Goal: Task Accomplishment & Management: Manage account settings

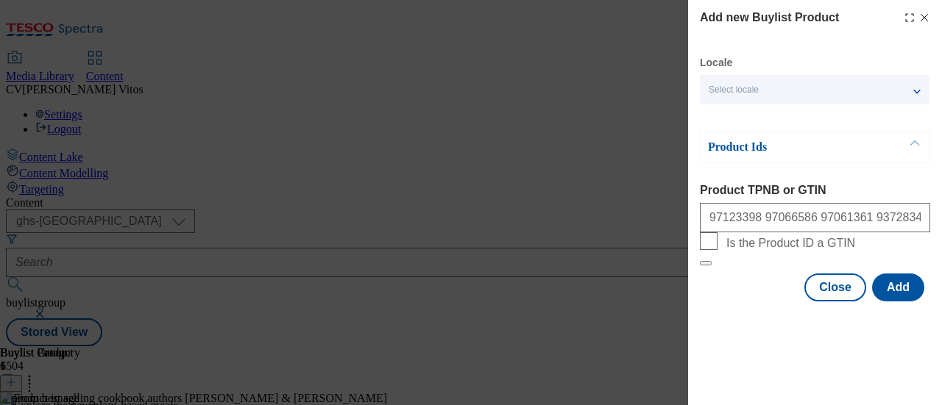
select select "ghs-[GEOGRAPHIC_DATA]"
type input "97123398 97066586 97061361 93728340"
click at [901, 302] on button "Add" at bounding box center [898, 288] width 52 height 28
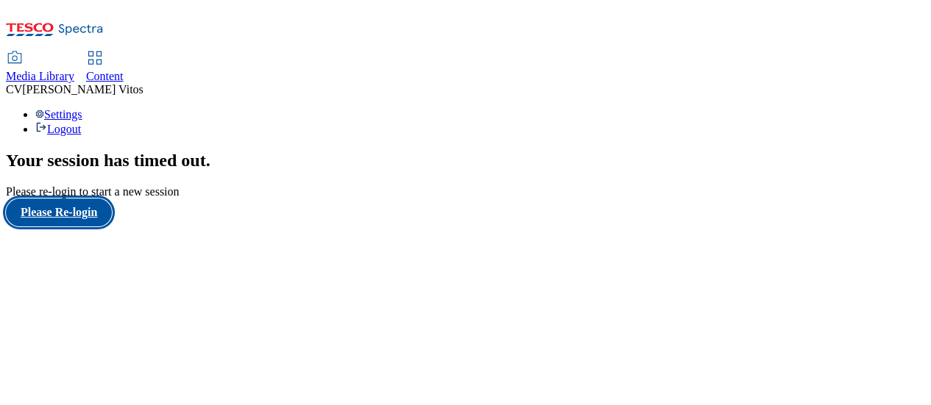
click at [60, 227] on button "Please Re-login" at bounding box center [59, 213] width 106 height 28
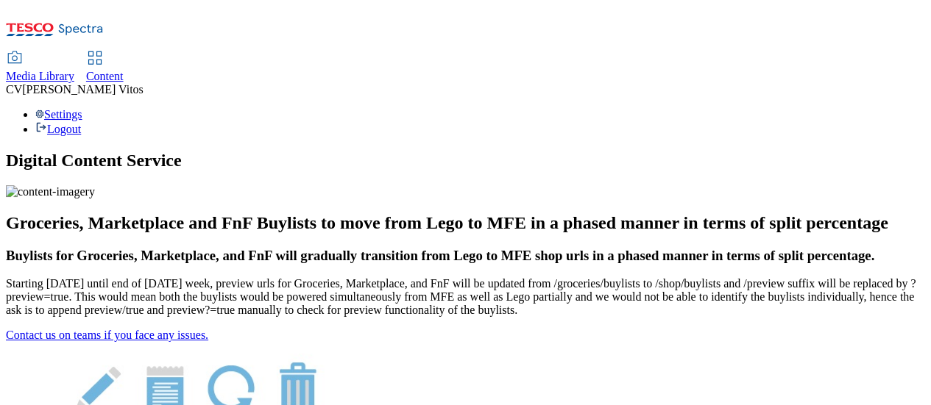
click at [101, 52] on use at bounding box center [94, 58] width 13 height 13
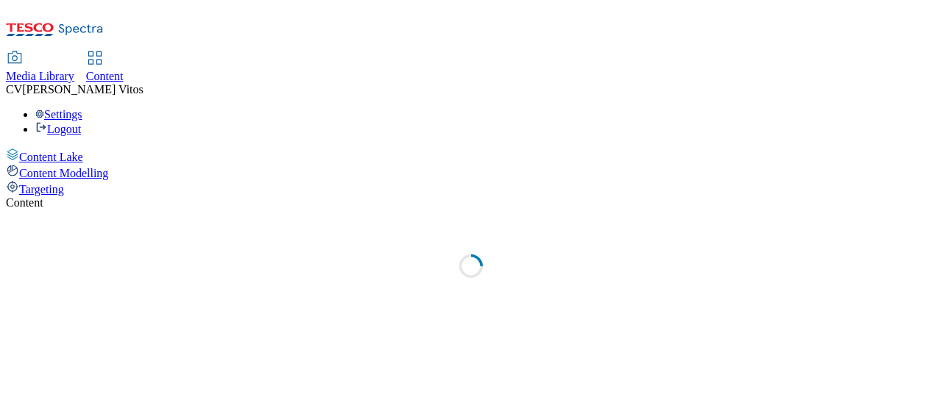
select select "ghs-[GEOGRAPHIC_DATA]"
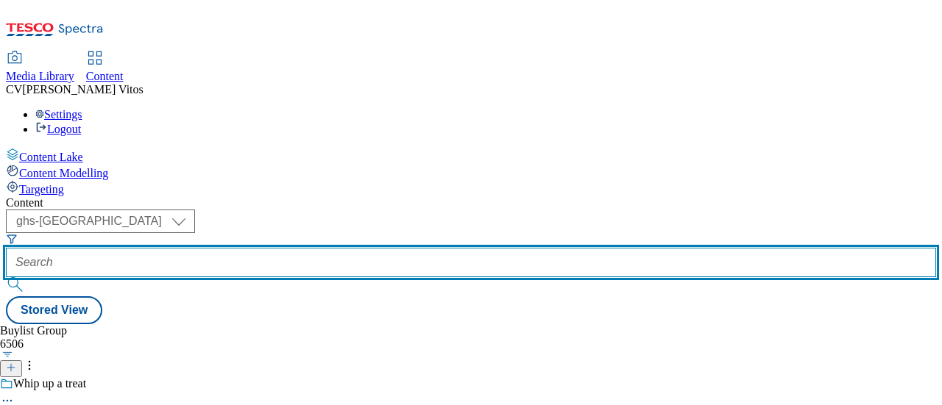
click at [352, 248] on input "text" at bounding box center [471, 262] width 930 height 29
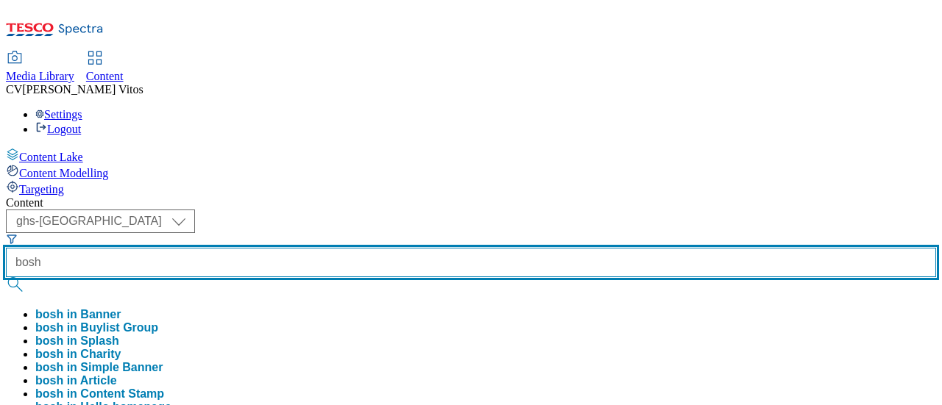
type input "bosh"
click at [6, 277] on button "submit" at bounding box center [16, 284] width 21 height 15
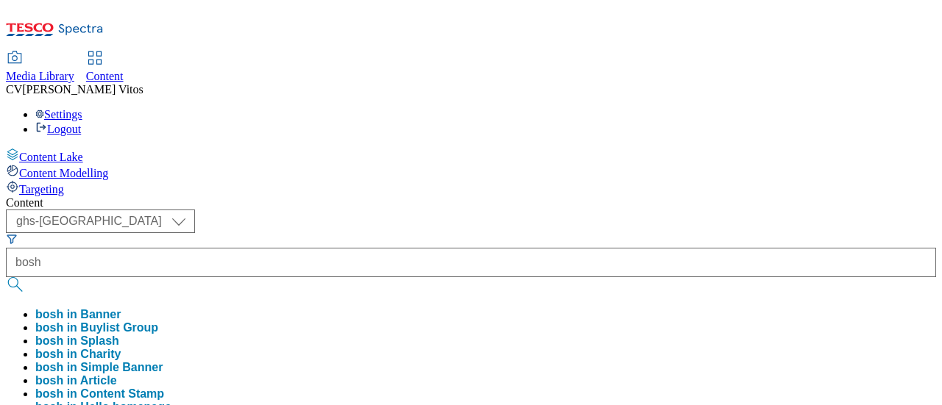
click at [598, 210] on div "( optional ) ghs-roi ghs-uk ghs-uk bosh bosh in [PERSON_NAME] bosh in Buylist G…" at bounding box center [471, 376] width 930 height 333
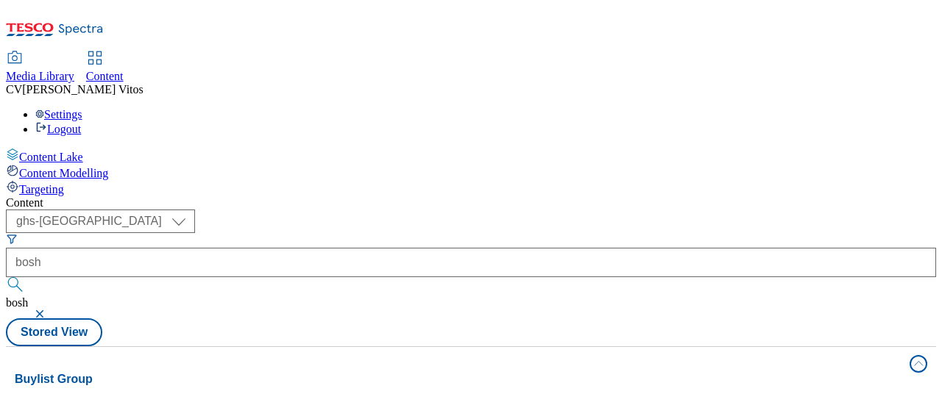
scroll to position [91, 0]
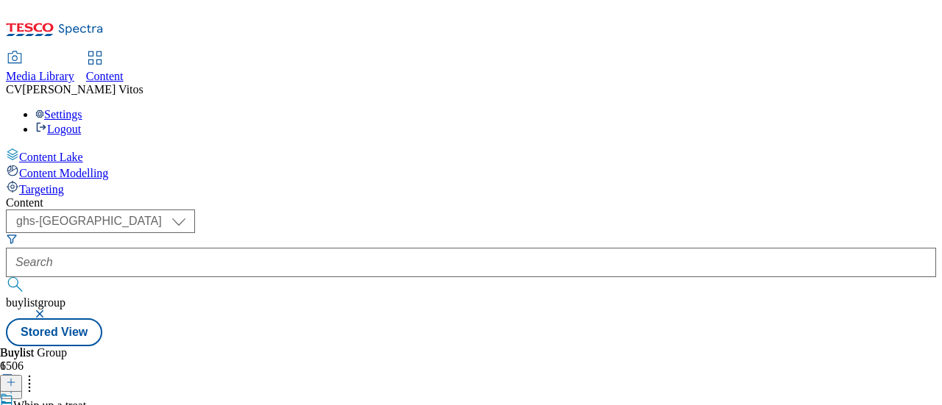
scroll to position [26, 0]
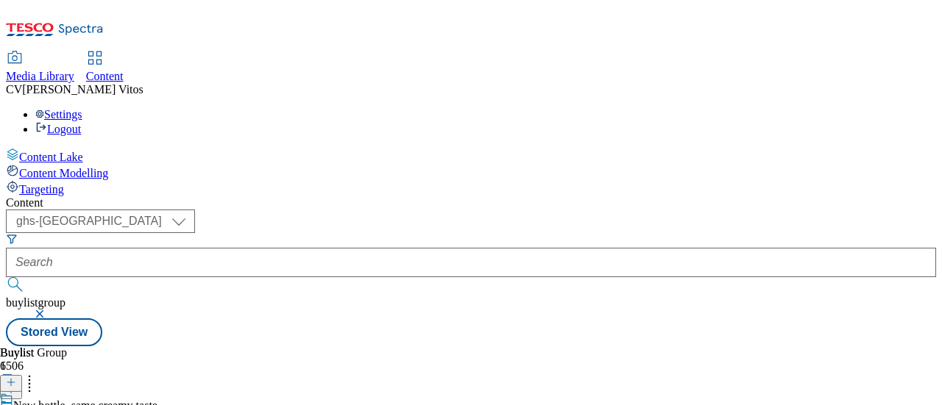
click at [49, 310] on button "button" at bounding box center [41, 314] width 15 height 9
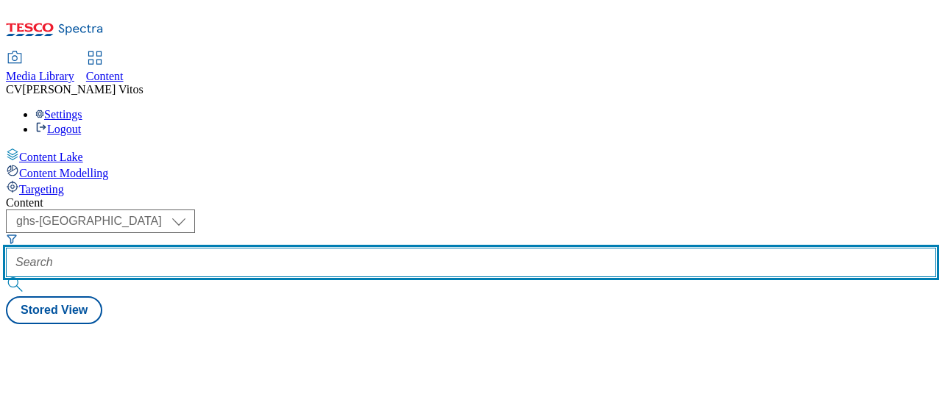
click at [377, 248] on input "text" at bounding box center [471, 262] width 930 height 29
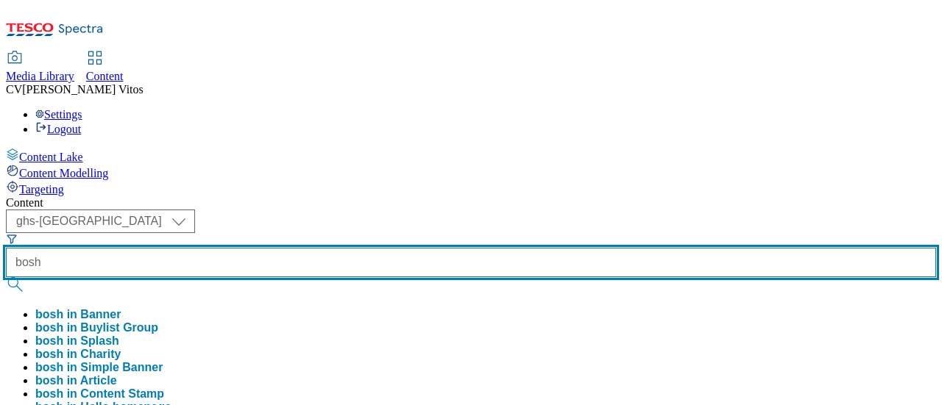
type input "bosh"
click at [6, 277] on button "submit" at bounding box center [16, 284] width 21 height 15
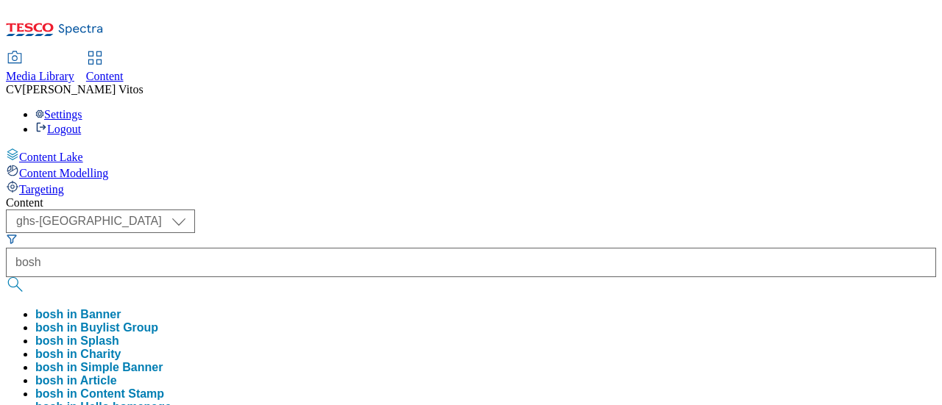
click at [584, 210] on div "( optional ) ghs-roi ghs-uk ghs-uk bosh bosh in [PERSON_NAME] bosh in Buylist G…" at bounding box center [471, 376] width 930 height 333
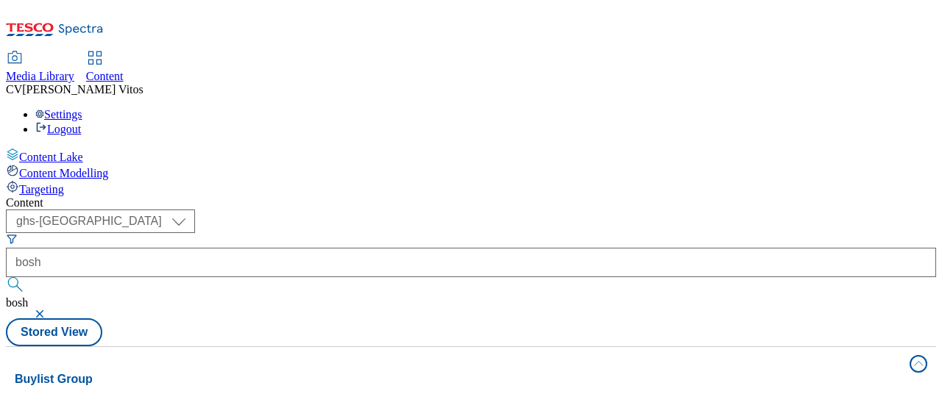
scroll to position [163, 0]
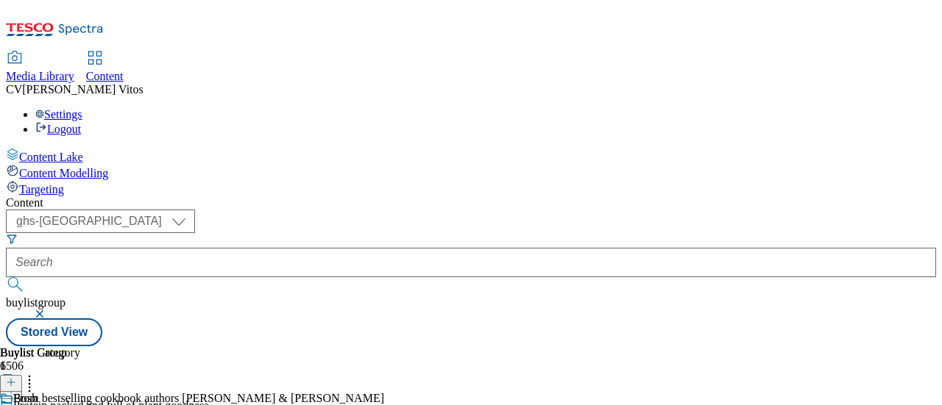
click at [49, 310] on button "button" at bounding box center [41, 314] width 15 height 9
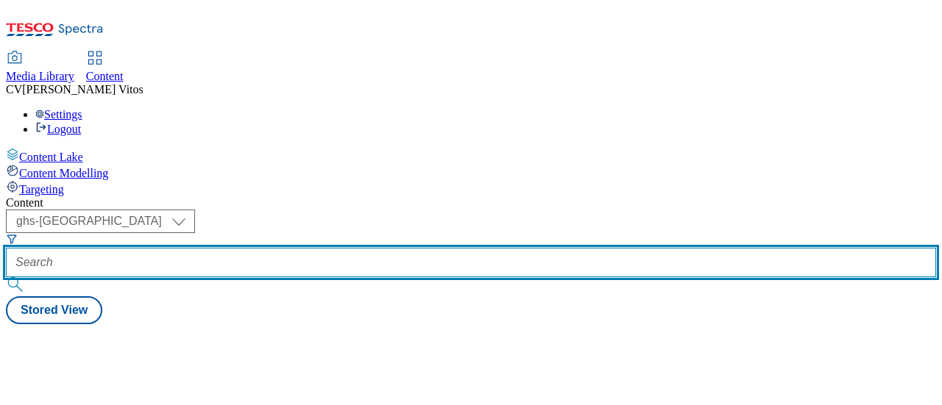
click at [388, 248] on input "text" at bounding box center [471, 262] width 930 height 29
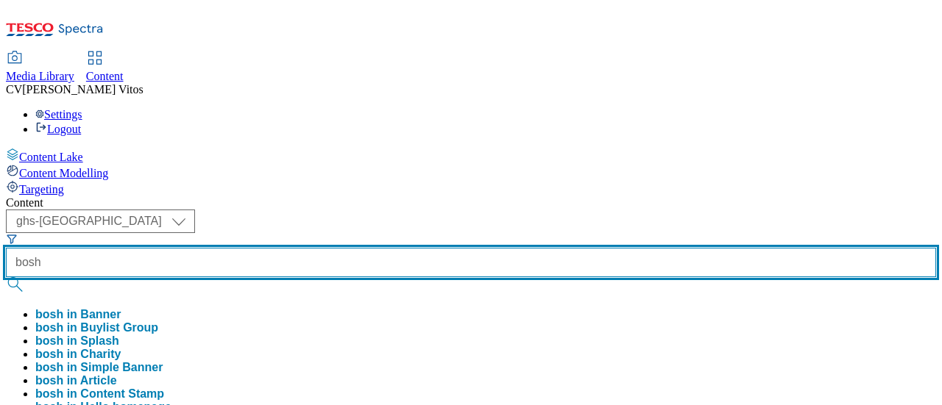
type input "bosh"
click at [6, 277] on button "submit" at bounding box center [16, 284] width 21 height 15
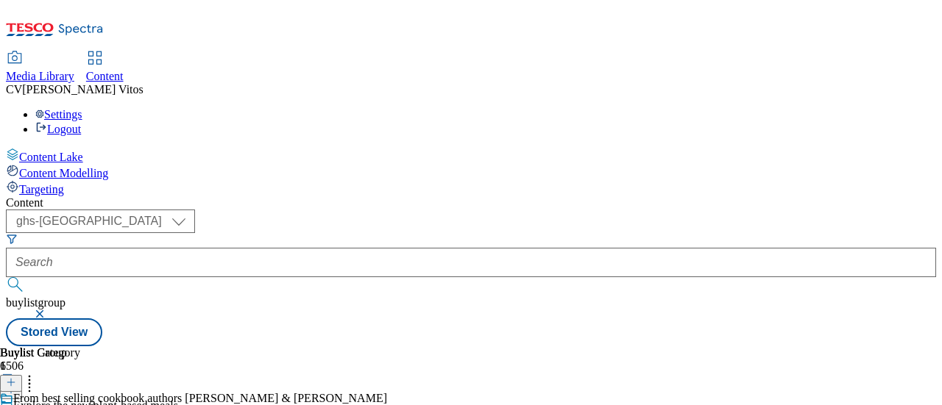
click at [16, 378] on icon at bounding box center [11, 383] width 10 height 10
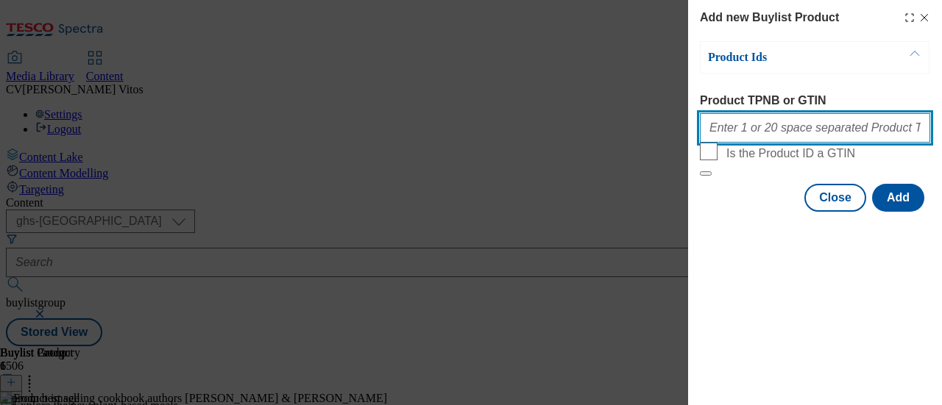
paste input "• 97123398"
click at [801, 143] on input "Product TPNB or GTIN" at bounding box center [815, 127] width 230 height 29
drag, startPoint x: 727, startPoint y: 132, endPoint x: 677, endPoint y: 131, distance: 50.1
click at [677, 131] on div "Add new Buylist Product Product Ids Product TPNB or GTIN • 97123398 Is the Prod…" at bounding box center [471, 202] width 942 height 405
click at [787, 124] on input "97123398" at bounding box center [815, 127] width 230 height 29
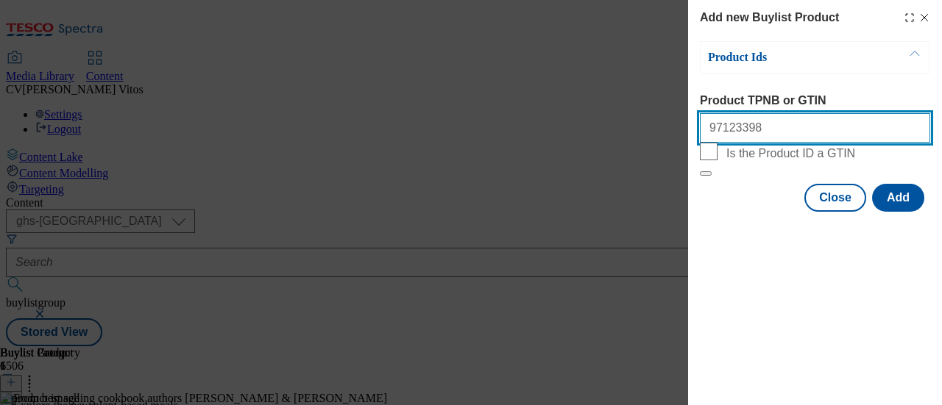
paste input "• 97066586"
drag, startPoint x: 764, startPoint y: 132, endPoint x: 748, endPoint y: 132, distance: 16.2
click at [748, 132] on input "97123398 • 97066586" at bounding box center [815, 127] width 230 height 29
click at [796, 135] on input "97123398 97066586" at bounding box center [815, 127] width 230 height 29
click at [819, 136] on input "97123398 97066586" at bounding box center [815, 127] width 230 height 29
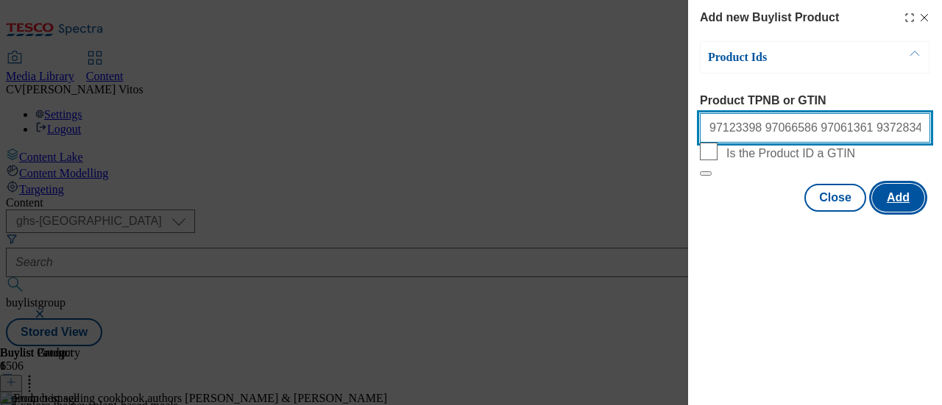
type input "97123398 97066586 97061361 93728340"
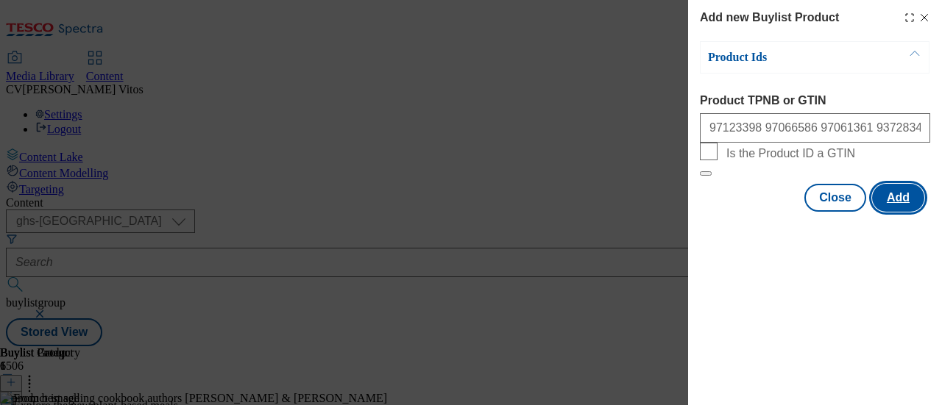
click at [899, 212] on button "Add" at bounding box center [898, 198] width 52 height 28
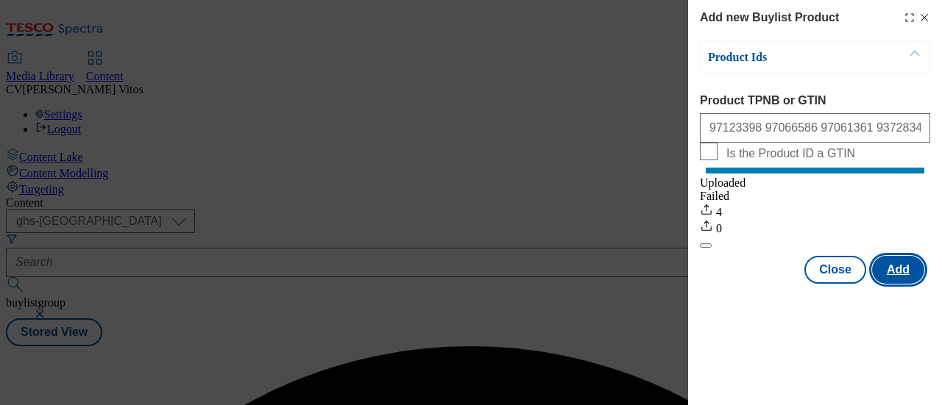
scroll to position [0, 0]
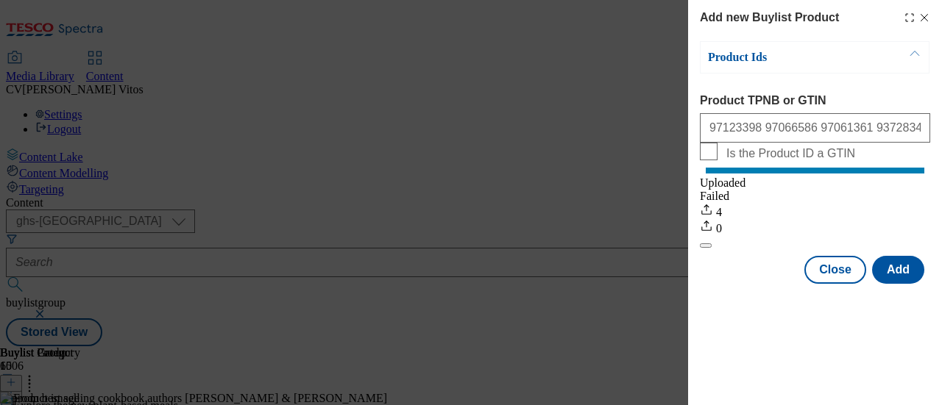
click at [923, 15] on icon "Modal" at bounding box center [924, 18] width 12 height 12
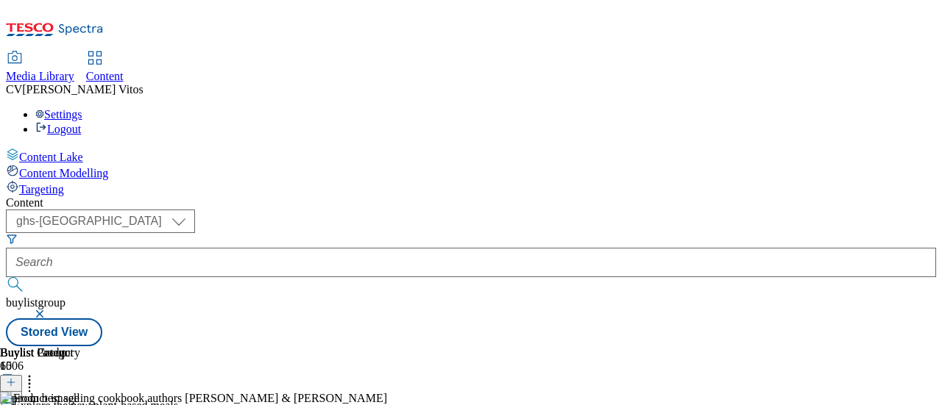
scroll to position [0, 180]
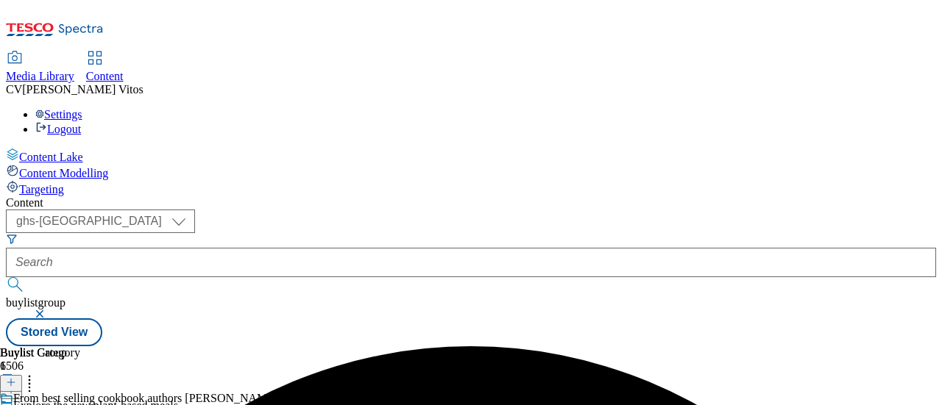
scroll to position [0, 91]
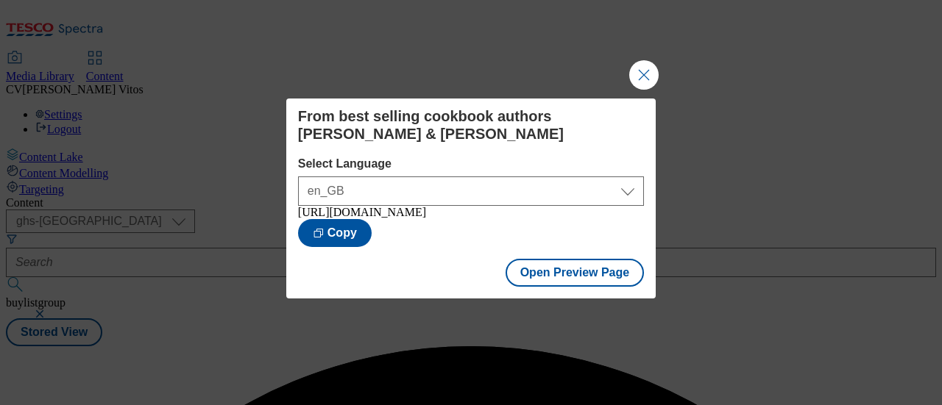
scroll to position [0, 0]
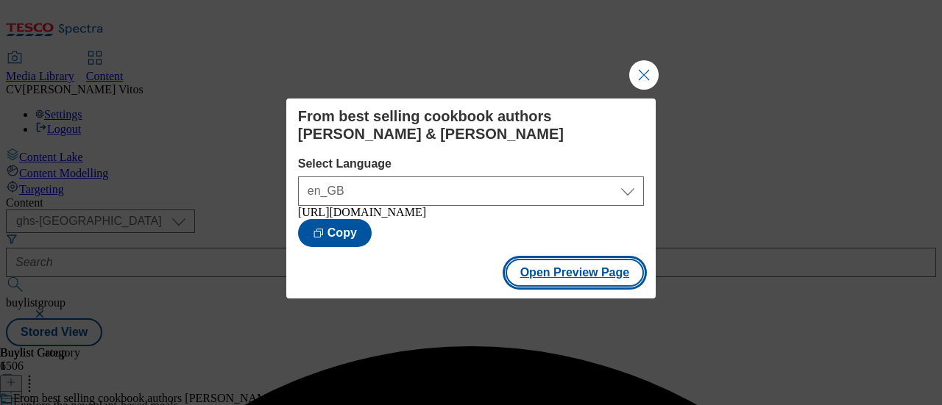
click at [573, 263] on button "Open Preview Page" at bounding box center [575, 273] width 139 height 28
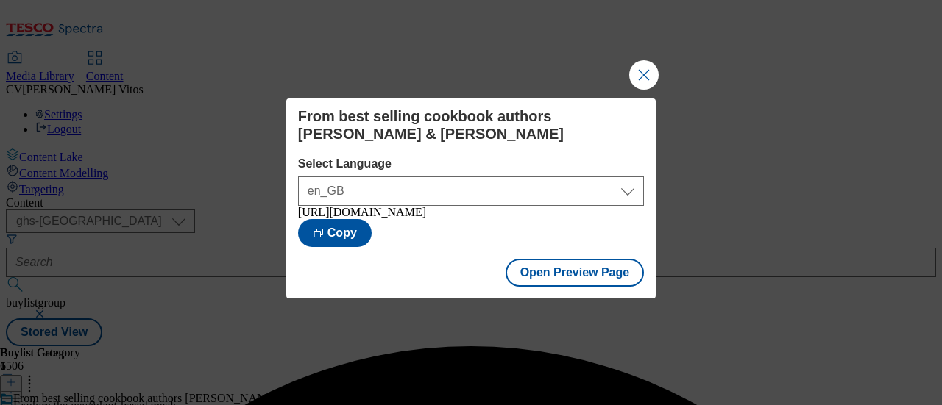
click at [647, 80] on button "Close Modal" at bounding box center [643, 74] width 29 height 29
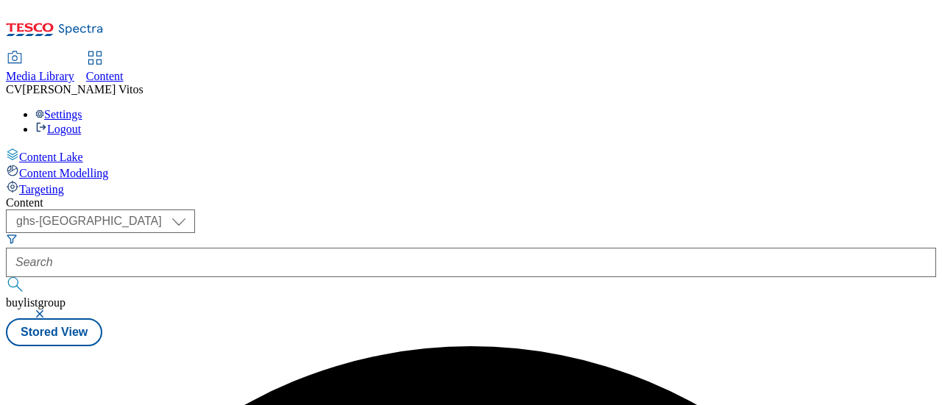
scroll to position [0, 0]
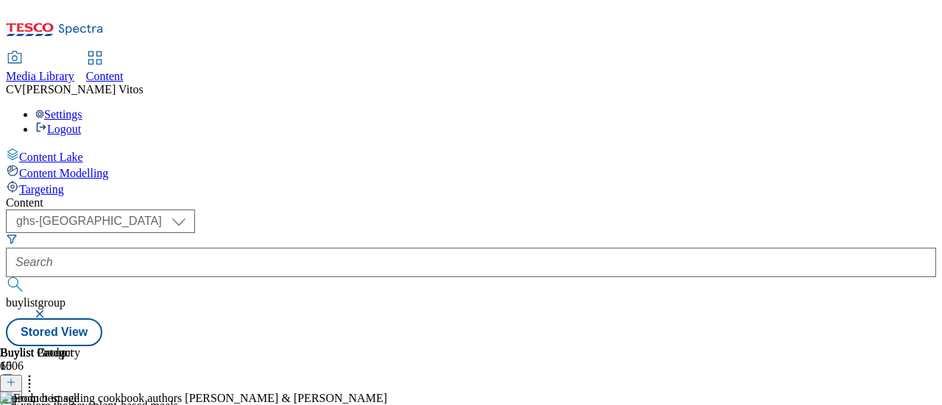
scroll to position [144, 0]
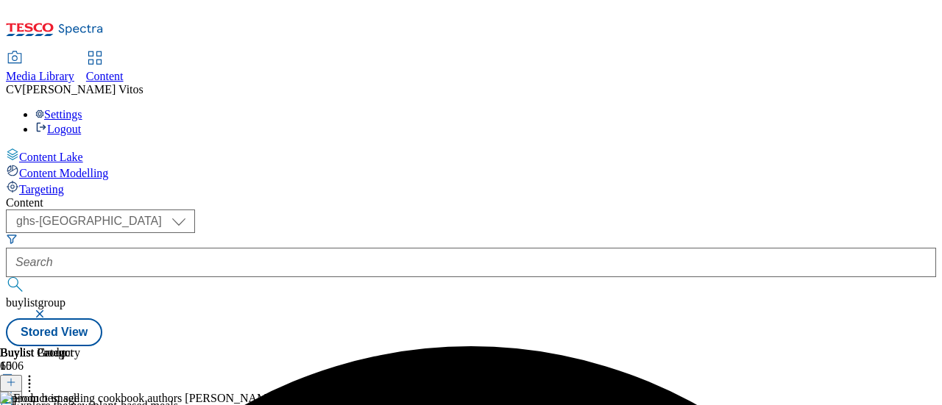
scroll to position [22, 0]
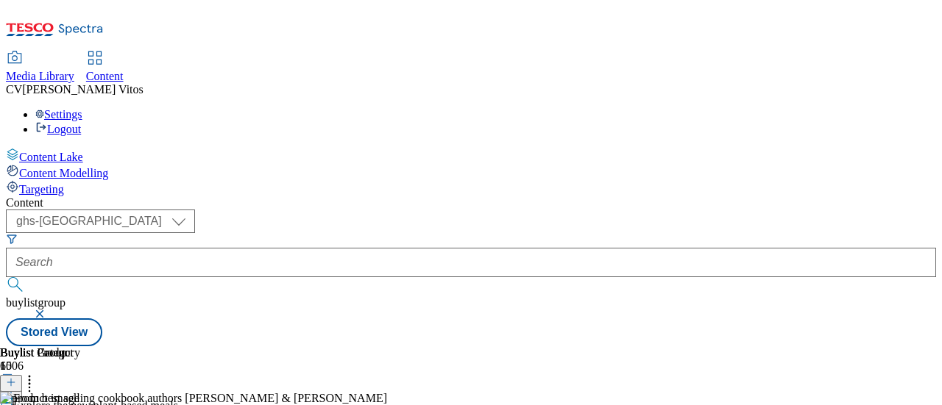
drag, startPoint x: 867, startPoint y: 218, endPoint x: 854, endPoint y: 281, distance: 64.5
click at [37, 373] on icon at bounding box center [29, 380] width 15 height 15
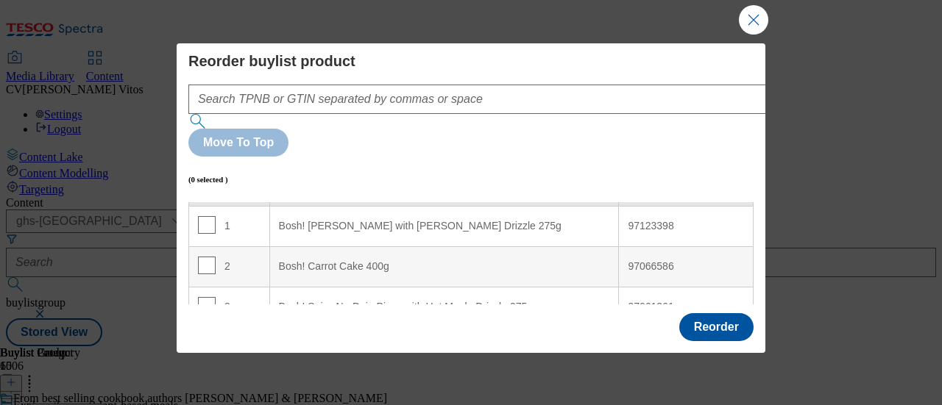
scroll to position [36, 0]
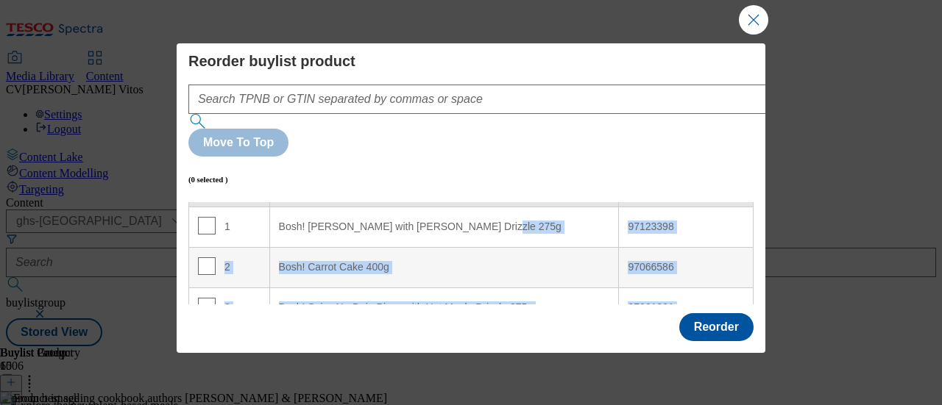
drag, startPoint x: 475, startPoint y: 163, endPoint x: 467, endPoint y: 233, distance: 71.2
click at [467, 233] on tbody "1 Bosh! [PERSON_NAME] with [PERSON_NAME] Drizzle 275g 97123398 2 Bosh! Carrot C…" at bounding box center [471, 409] width 564 height 405
click at [628, 221] on div "97123398" at bounding box center [686, 227] width 116 height 13
drag, startPoint x: 662, startPoint y: 163, endPoint x: 640, endPoint y: 181, distance: 27.7
click at [642, 207] on tbody "1 Bosh! [PERSON_NAME] with [PERSON_NAME] Drizzle 275g 97123398 2 Bosh! Carrot C…" at bounding box center [471, 409] width 564 height 405
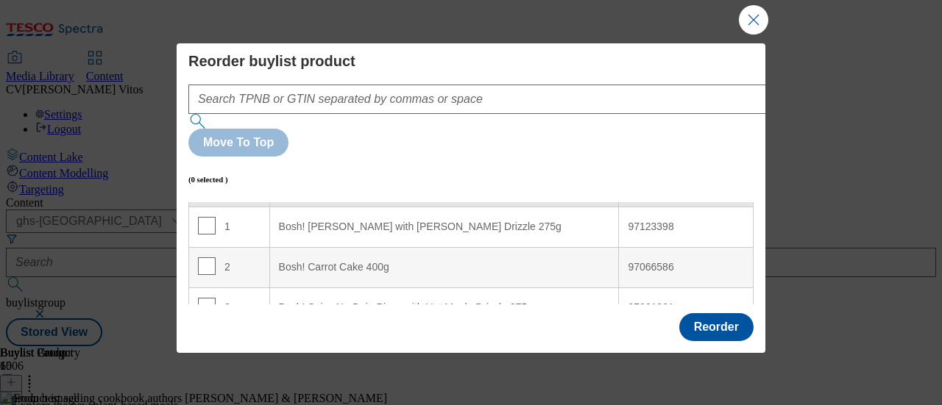
click at [573, 221] on div "Bosh! [PERSON_NAME] with [PERSON_NAME] Drizzle 275g" at bounding box center [444, 227] width 331 height 13
drag, startPoint x: 573, startPoint y: 163, endPoint x: 496, endPoint y: 157, distance: 76.8
click at [496, 221] on div "Bosh! [PERSON_NAME] with [PERSON_NAME] Drizzle 275g" at bounding box center [444, 227] width 331 height 13
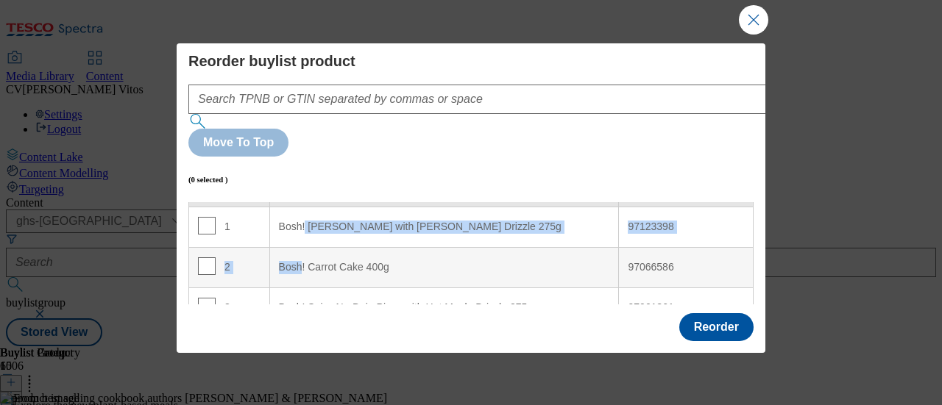
drag, startPoint x: 297, startPoint y: 200, endPoint x: 302, endPoint y: 160, distance: 40.1
click at [302, 207] on tbody "1 Bosh! [PERSON_NAME] with [PERSON_NAME] Drizzle 275g 97123398 2 Bosh! Carrot C…" at bounding box center [471, 409] width 564 height 405
click at [241, 258] on div "2" at bounding box center [229, 268] width 63 height 21
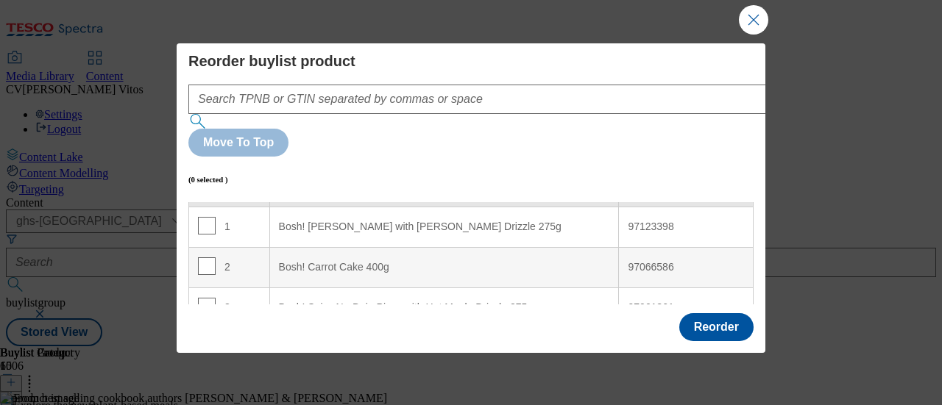
click at [213, 207] on td "1" at bounding box center [229, 227] width 81 height 40
click at [206, 217] on input "Modal" at bounding box center [207, 226] width 18 height 18
drag, startPoint x: 261, startPoint y: 158, endPoint x: 238, endPoint y: 157, distance: 22.1
click at [238, 207] on td "1" at bounding box center [229, 227] width 81 height 40
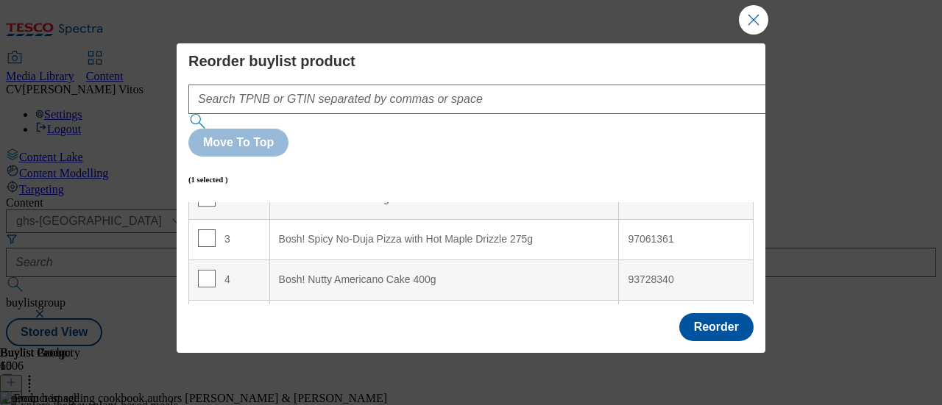
scroll to position [0, 0]
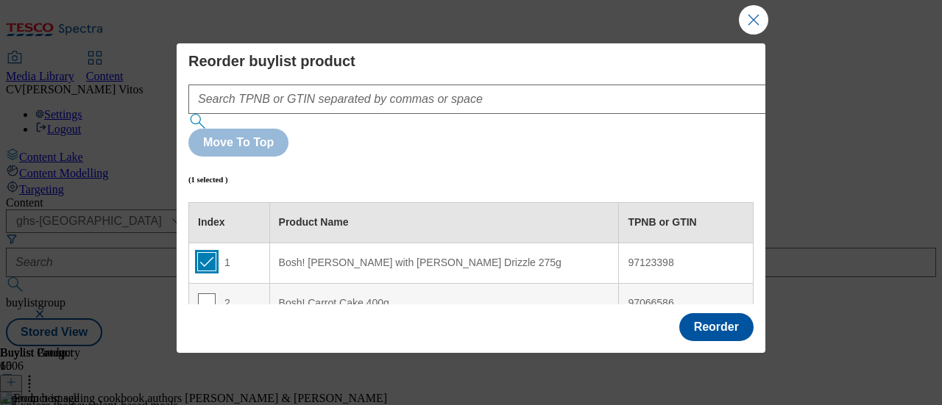
click at [205, 253] on input "Modal" at bounding box center [207, 262] width 18 height 18
checkbox input "false"
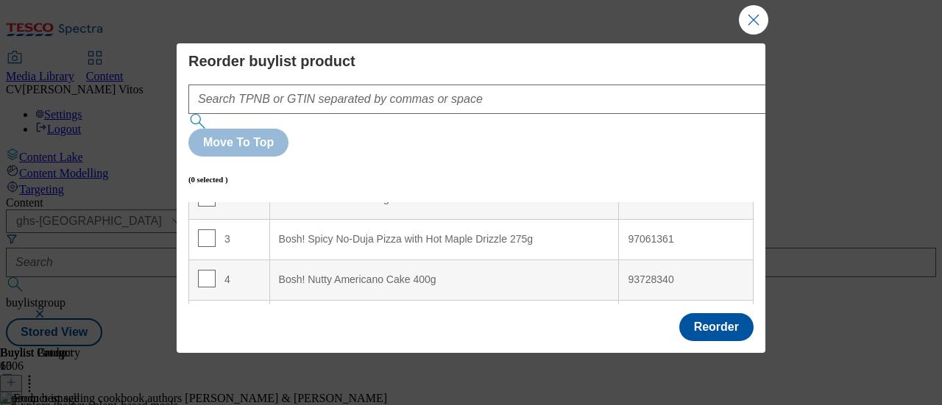
click at [208, 260] on td "4" at bounding box center [229, 280] width 81 height 40
click at [206, 270] on input "Modal" at bounding box center [207, 279] width 18 height 18
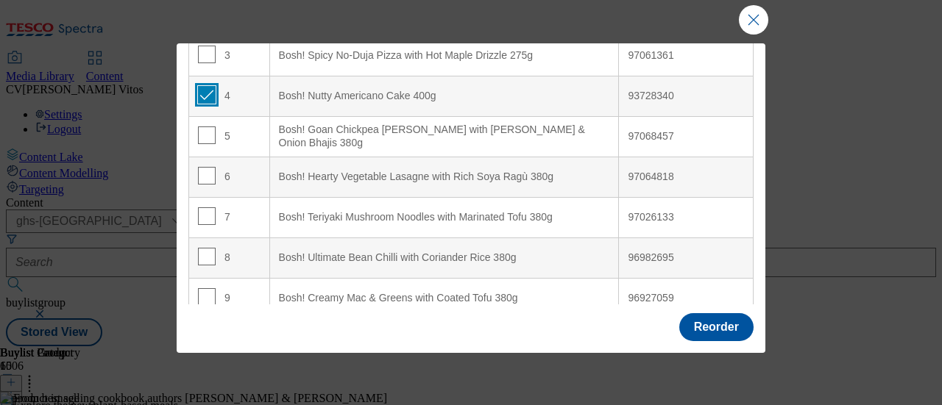
scroll to position [0, 0]
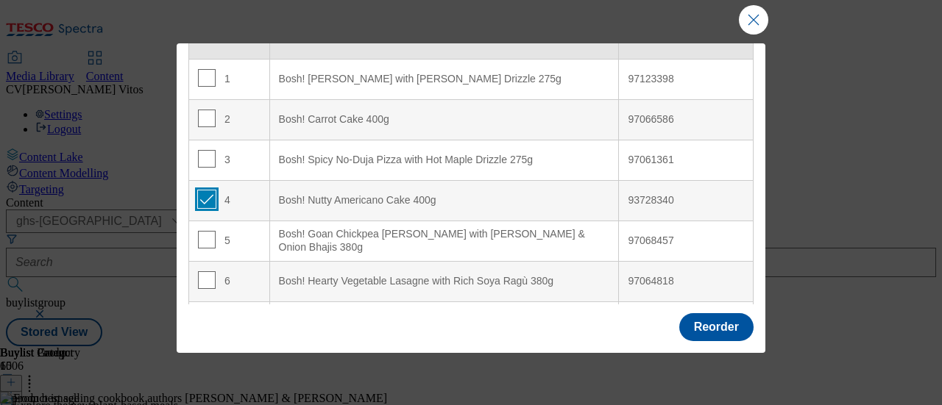
click at [209, 191] on input "Modal" at bounding box center [207, 200] width 18 height 18
checkbox input "false"
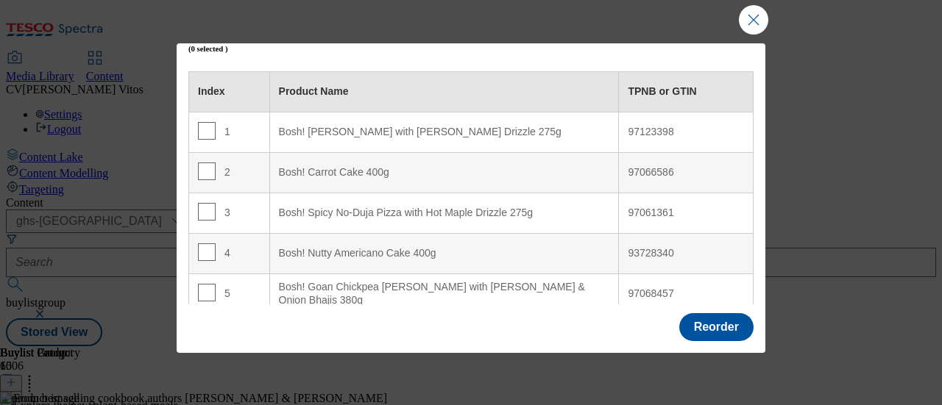
click at [269, 314] on 380g "Bosh! Hearty Vegetable Lasagne with Rich Soya Ragù 380g" at bounding box center [444, 334] width 350 height 40
drag, startPoint x: 205, startPoint y: 185, endPoint x: 233, endPoint y: 144, distance: 49.4
click at [233, 144] on tbody "1 Bosh! [PERSON_NAME] with [PERSON_NAME] Drizzle 275g 97123398 2 Bosh! Carrot C…" at bounding box center [471, 314] width 564 height 405
click at [619, 274] on td "97068457" at bounding box center [686, 294] width 135 height 40
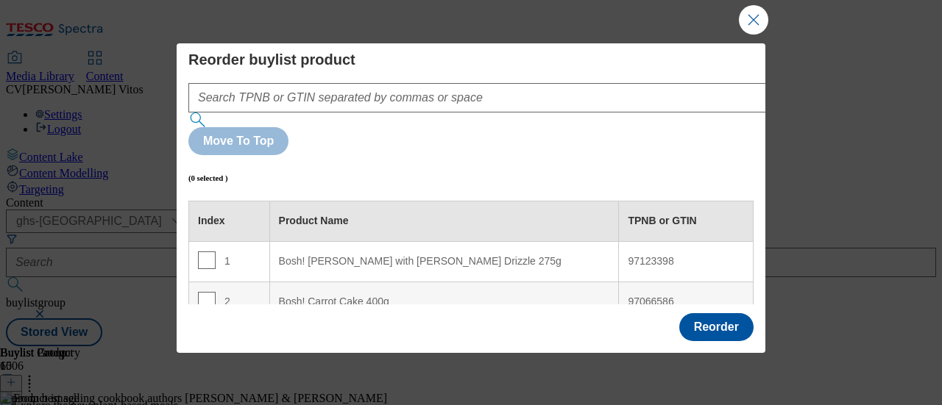
scroll to position [0, 0]
drag, startPoint x: 645, startPoint y: 204, endPoint x: 662, endPoint y: 211, distance: 18.5
click at [667, 243] on td "97123398" at bounding box center [686, 263] width 135 height 40
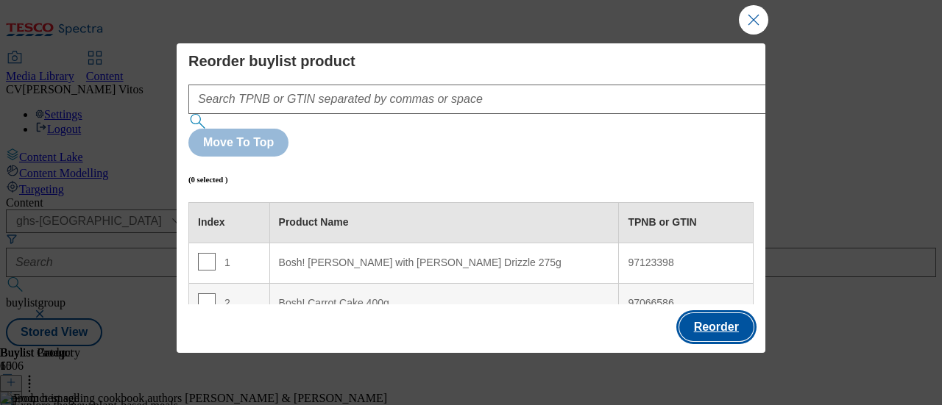
click at [716, 313] on button "Reorder" at bounding box center [716, 327] width 74 height 28
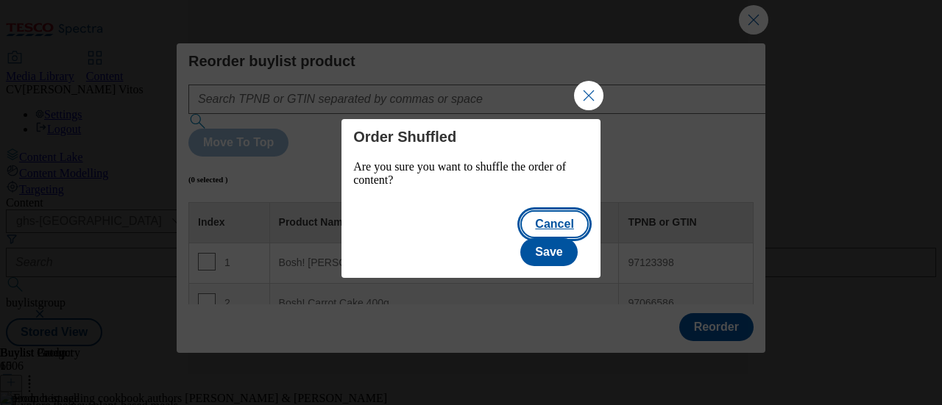
click at [520, 238] on button "Cancel" at bounding box center [554, 224] width 68 height 28
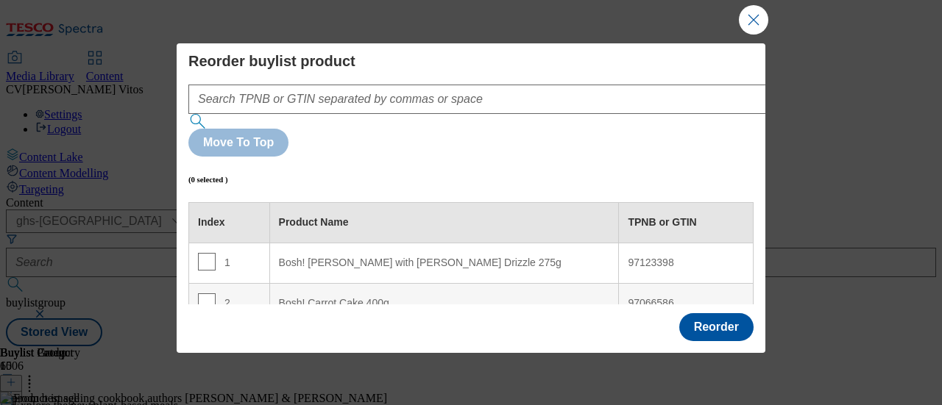
click at [416, 297] on div "Bosh! Carrot Cake 400g" at bounding box center [444, 303] width 331 height 13
click at [477, 297] on div "Bosh! Carrot Cake 400g" at bounding box center [444, 303] width 331 height 13
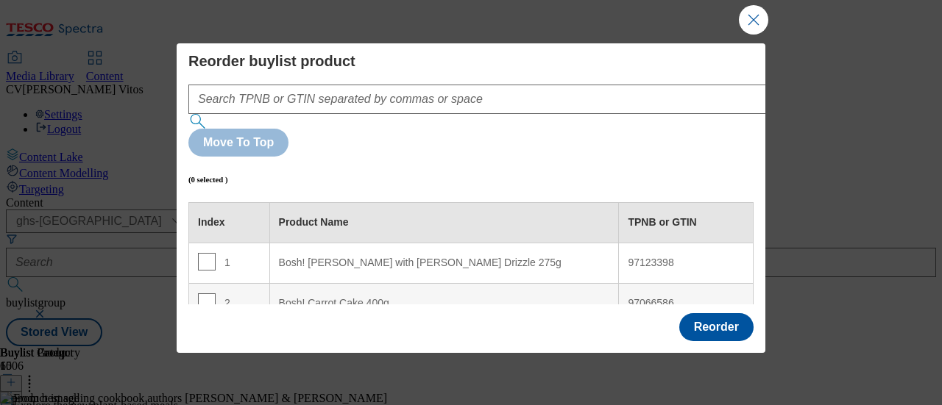
drag, startPoint x: 499, startPoint y: 217, endPoint x: 520, endPoint y: 226, distance: 22.4
click at [517, 283] on 400g "Bosh! Carrot Cake 400g" at bounding box center [444, 303] width 350 height 40
click at [542, 283] on 400g "Bosh! Carrot Cake 400g" at bounding box center [444, 303] width 350 height 40
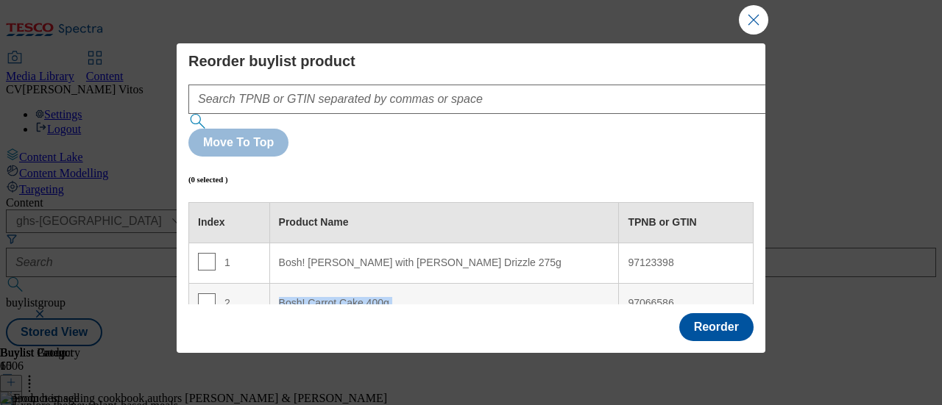
click at [542, 283] on 400g "Bosh! Carrot Cake 400g" at bounding box center [444, 303] width 350 height 40
click at [344, 216] on div "Product Name" at bounding box center [444, 222] width 331 height 13
click at [202, 253] on input "Modal" at bounding box center [207, 262] width 18 height 18
click at [200, 253] on input "Modal" at bounding box center [207, 262] width 18 height 18
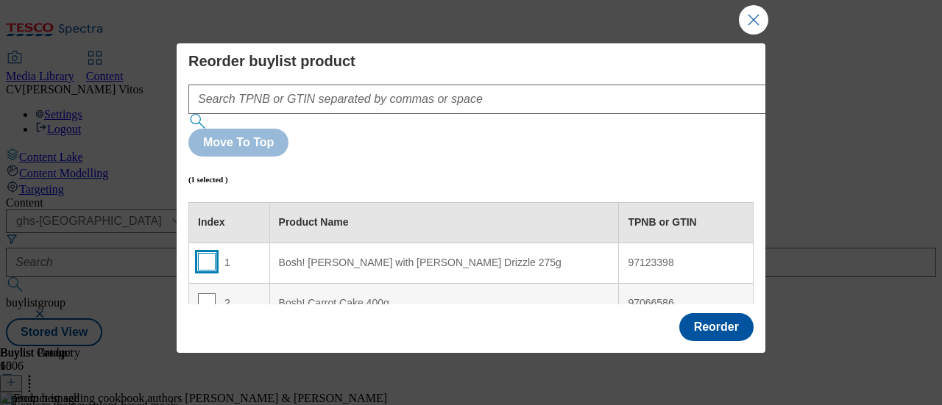
checkbox input "false"
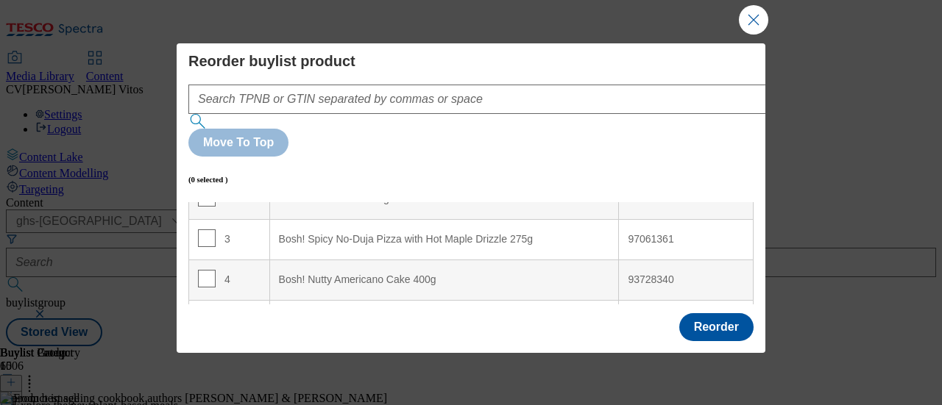
scroll to position [184, 0]
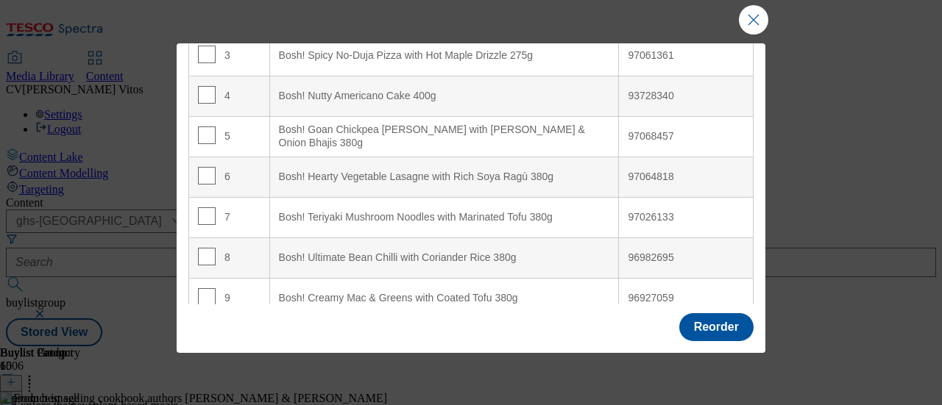
click at [205, 329] on input "Modal" at bounding box center [207, 338] width 18 height 18
checkbox input "true"
drag, startPoint x: 243, startPoint y: 267, endPoint x: 252, endPoint y: 271, distance: 10.2
click at [252, 329] on div "10" at bounding box center [229, 339] width 63 height 21
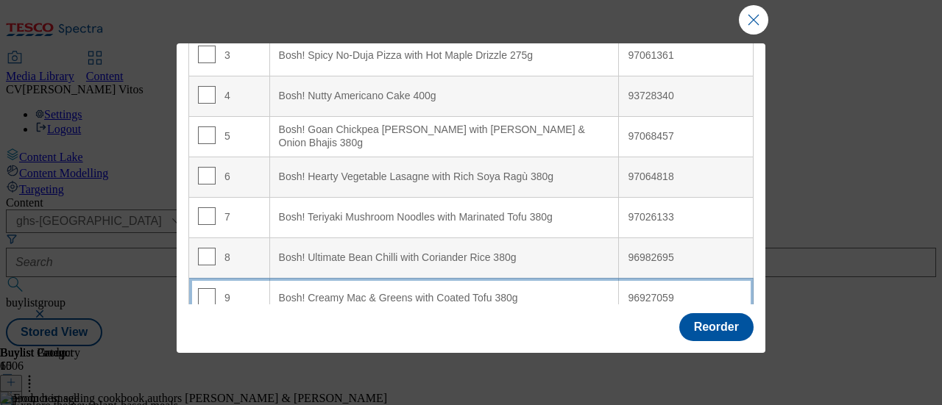
drag, startPoint x: 267, startPoint y: 246, endPoint x: 267, endPoint y: 234, distance: 11.8
click at [269, 278] on 380g "Bosh! Creamy Mac & Greens with Coated Tofu 380g" at bounding box center [444, 298] width 350 height 40
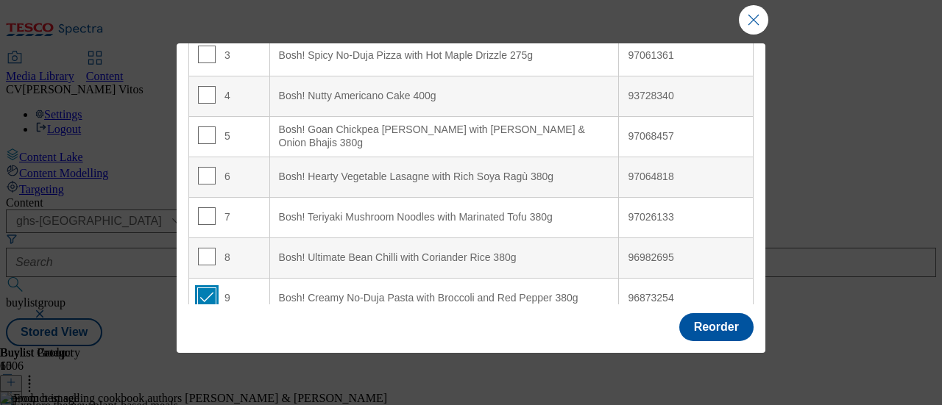
click at [204, 288] on input "Modal" at bounding box center [207, 297] width 18 height 18
checkbox input "false"
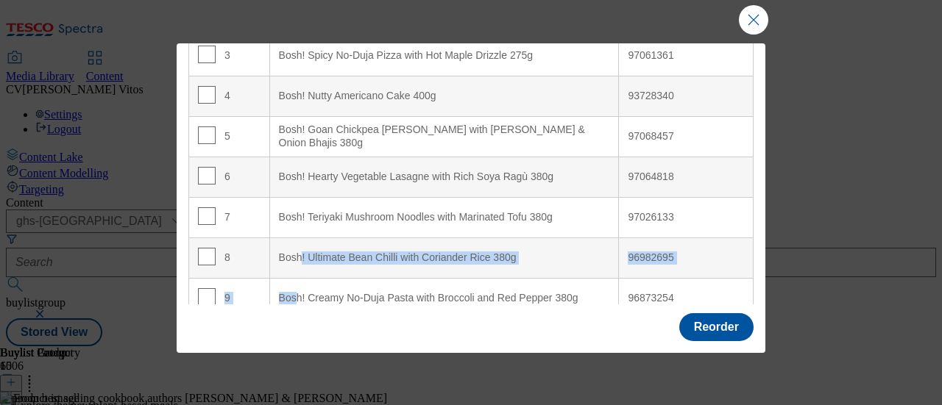
click at [295, 197] on tbody "1 Bosh! [PERSON_NAME] with [PERSON_NAME] Drizzle 275g 97123398 2 Bosh! Carrot C…" at bounding box center [471, 156] width 564 height 405
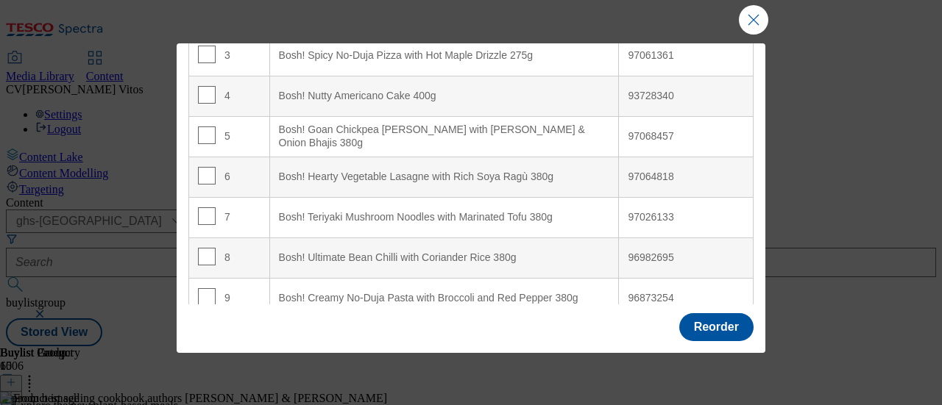
click at [286, 238] on 380g "Bosh! Ultimate Bean Chilli with Coriander Rice 380g" at bounding box center [444, 258] width 350 height 40
click at [258, 278] on td "9" at bounding box center [229, 298] width 81 height 40
click at [255, 278] on td "9" at bounding box center [229, 298] width 81 height 40
click at [208, 248] on input "Modal" at bounding box center [207, 257] width 18 height 18
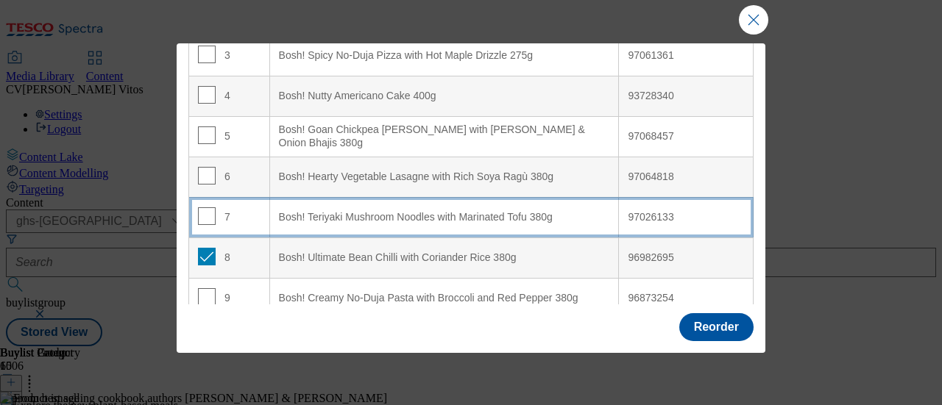
drag, startPoint x: 268, startPoint y: 205, endPoint x: 275, endPoint y: 164, distance: 41.1
click at [274, 238] on 380g "Bosh! Ultimate Bean Chilli with Coriander Rice 380g" at bounding box center [444, 258] width 350 height 40
click at [276, 238] on 380g "Bosh! Ultimate Bean Chilli with Coriander Rice 380g" at bounding box center [444, 258] width 350 height 40
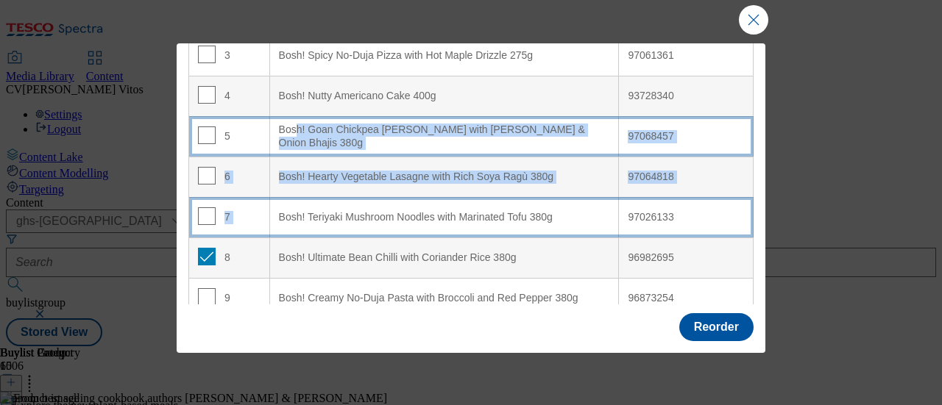
drag, startPoint x: 277, startPoint y: 163, endPoint x: 291, endPoint y: 82, distance: 82.3
click at [291, 82] on tbody "1 Bosh! [PERSON_NAME] with [PERSON_NAME] Drizzle 275g 97123398 2 Bosh! Carrot C…" at bounding box center [471, 156] width 564 height 405
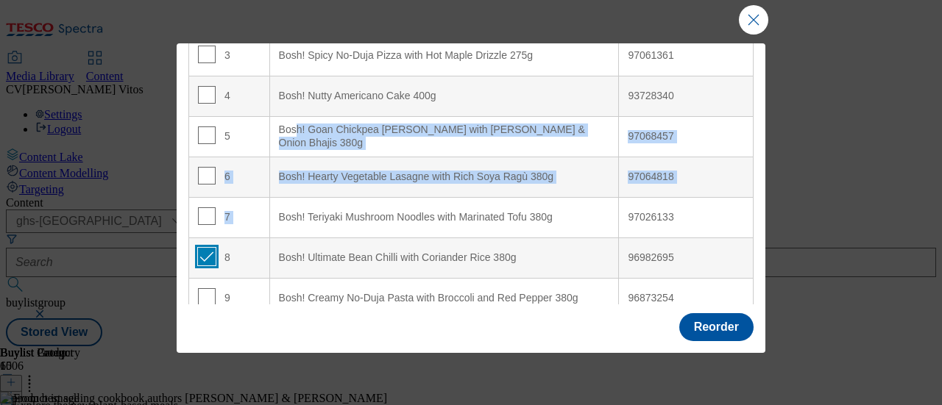
click at [206, 248] on input "Modal" at bounding box center [207, 257] width 18 height 18
checkbox input "false"
click at [277, 157] on 380g "Bosh! Hearty Vegetable Lasagne with Rich Soya Ragù 380g" at bounding box center [444, 177] width 350 height 40
click at [279, 171] on div "Bosh! Hearty Vegetable Lasagne with Rich Soya Ragù 380g" at bounding box center [444, 177] width 331 height 13
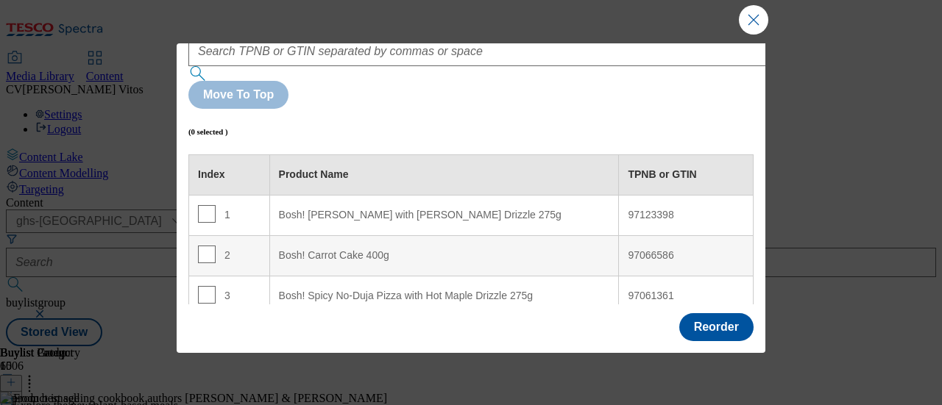
scroll to position [49, 0]
click at [443, 194] on 275g "Bosh! [PERSON_NAME] with [PERSON_NAME] Drizzle 275g" at bounding box center [444, 214] width 350 height 40
drag, startPoint x: 712, startPoint y: 124, endPoint x: 687, endPoint y: 154, distance: 39.1
click at [687, 194] on td "97123398" at bounding box center [686, 214] width 135 height 40
click at [681, 194] on td "97123398" at bounding box center [686, 214] width 135 height 40
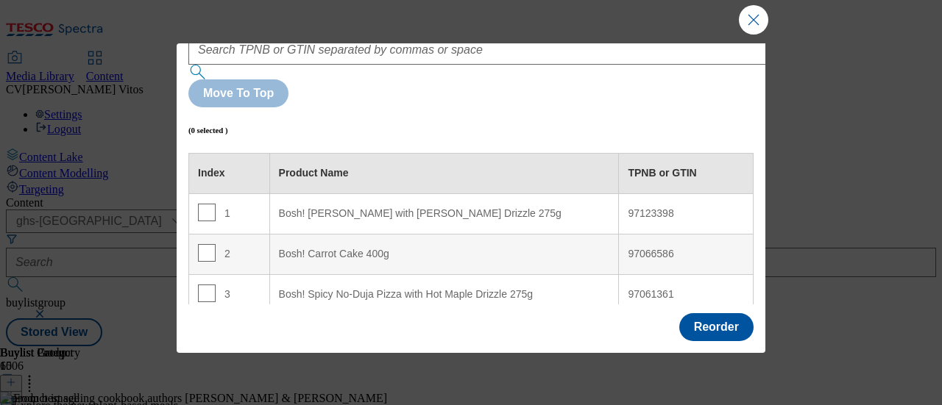
click at [681, 194] on td "97123398" at bounding box center [686, 214] width 135 height 40
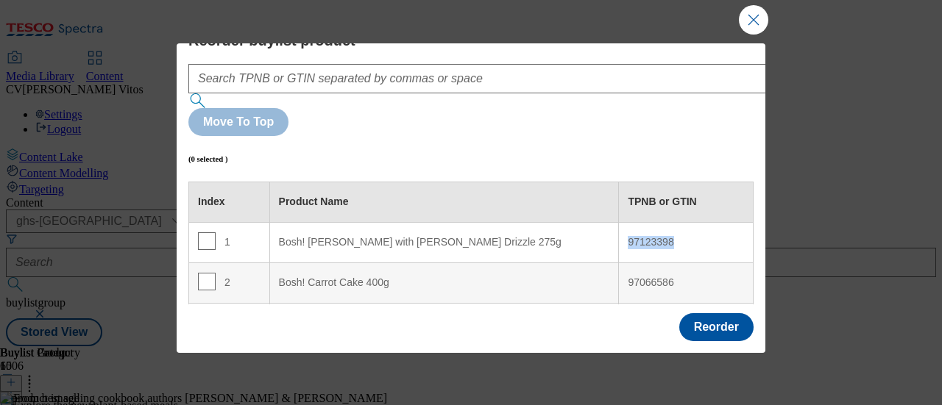
scroll to position [20, 0]
click at [709, 237] on div "97123398" at bounding box center [686, 243] width 116 height 13
click at [708, 223] on td "97123398" at bounding box center [686, 243] width 135 height 40
click at [562, 223] on 275g "Bosh! [PERSON_NAME] with [PERSON_NAME] Drizzle 275g" at bounding box center [444, 243] width 350 height 40
click at [565, 223] on 275g "Bosh! [PERSON_NAME] with [PERSON_NAME] Drizzle 275g" at bounding box center [444, 243] width 350 height 40
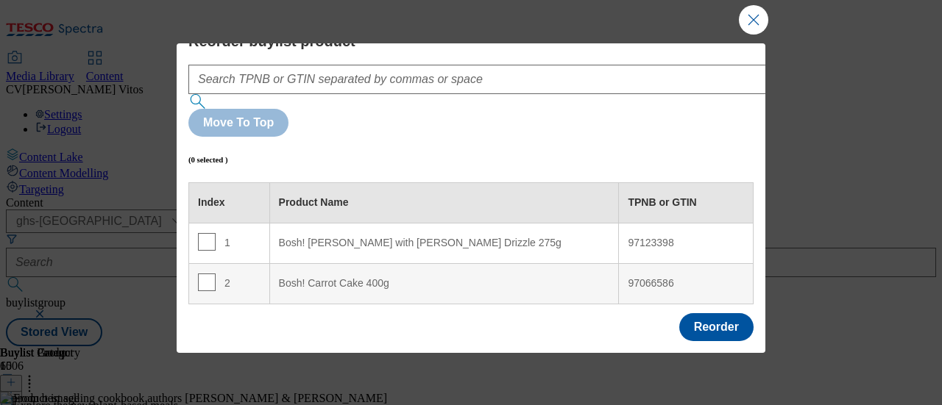
click at [565, 223] on 275g "Bosh! [PERSON_NAME] with [PERSON_NAME] Drizzle 275g" at bounding box center [444, 243] width 350 height 40
click at [562, 223] on 275g "Bosh! [PERSON_NAME] with [PERSON_NAME] Drizzle 275g" at bounding box center [444, 243] width 350 height 40
click at [563, 223] on 275g "Bosh! [PERSON_NAME] with [PERSON_NAME] Drizzle 275g" at bounding box center [444, 243] width 350 height 40
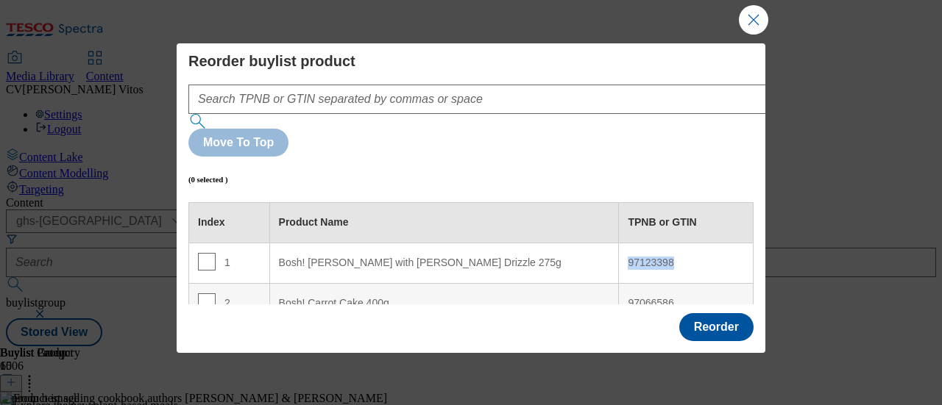
drag, startPoint x: 608, startPoint y: 194, endPoint x: 670, endPoint y: 194, distance: 61.8
click at [670, 243] on td "97123398" at bounding box center [686, 263] width 135 height 40
copy div "97123398"
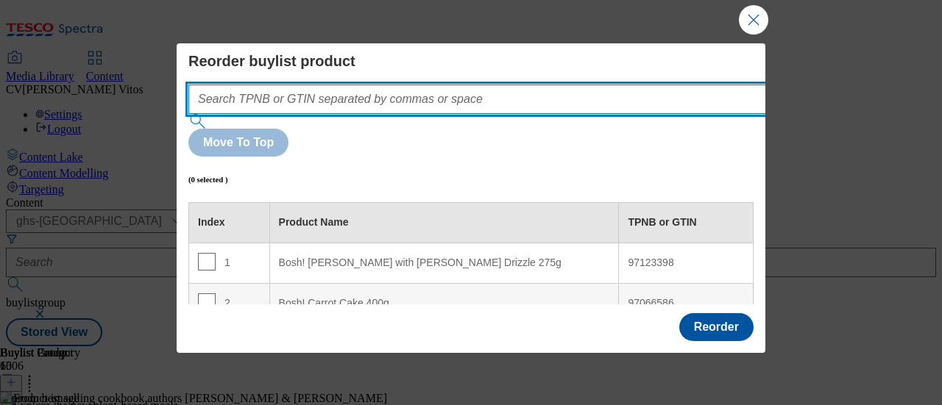
click at [513, 93] on input "Modal" at bounding box center [499, 99] width 622 height 29
paste input "97123398"
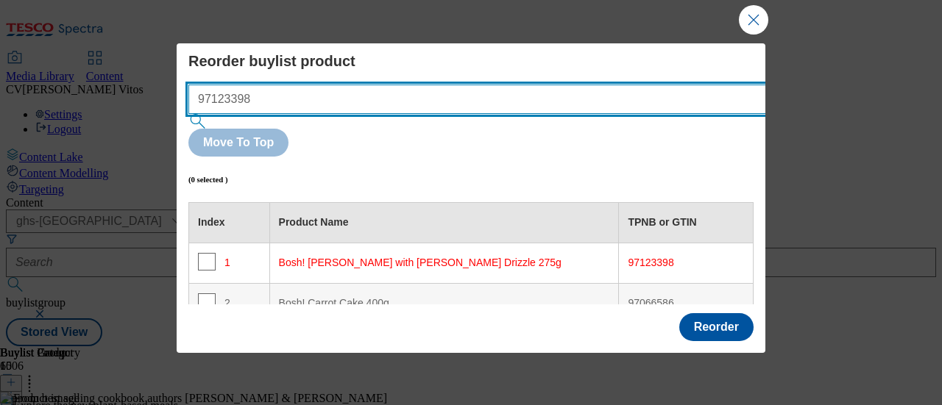
type input "97123398"
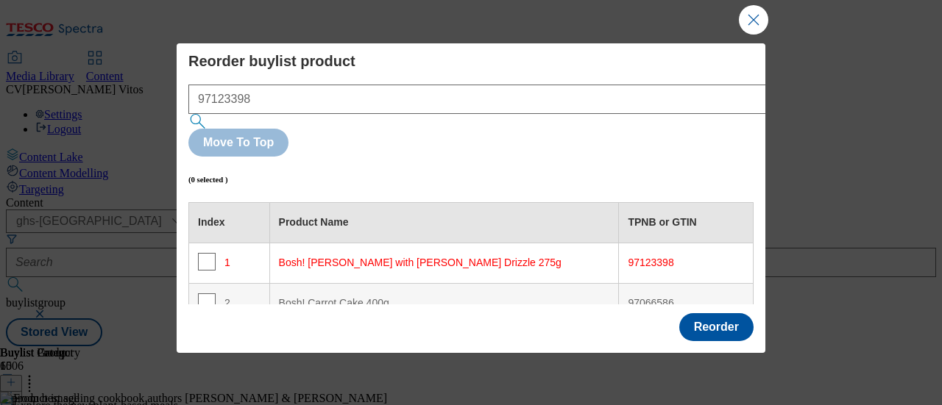
click at [481, 243] on 275g "Bosh! [PERSON_NAME] with [PERSON_NAME] Drizzle 275g" at bounding box center [444, 263] width 350 height 40
drag, startPoint x: 481, startPoint y: 204, endPoint x: 481, endPoint y: 238, distance: 34.6
click at [466, 283] on 400g "Bosh! Carrot Cake 400g" at bounding box center [444, 303] width 350 height 40
click at [201, 253] on input "Modal" at bounding box center [207, 262] width 18 height 18
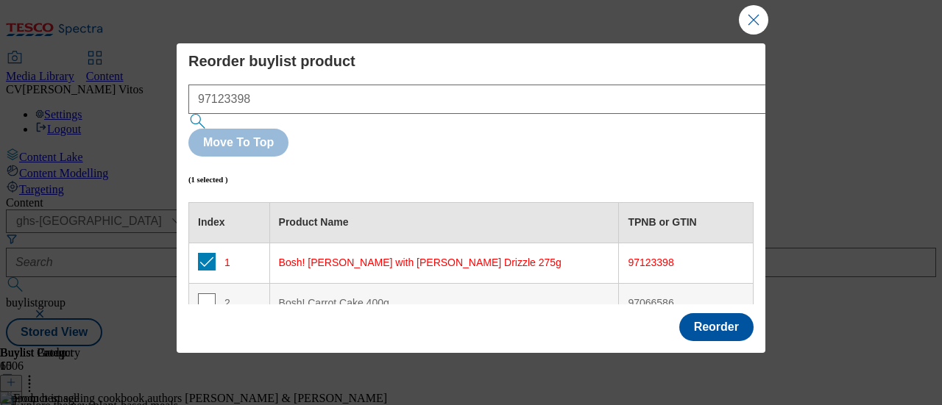
click at [405, 243] on 275g "Bosh! [PERSON_NAME] with [PERSON_NAME] Drizzle 275g" at bounding box center [444, 263] width 350 height 40
click at [500, 257] on div "Bosh! [PERSON_NAME] with [PERSON_NAME] Drizzle 275g" at bounding box center [444, 263] width 331 height 13
click at [714, 319] on button "Reorder" at bounding box center [716, 327] width 74 height 28
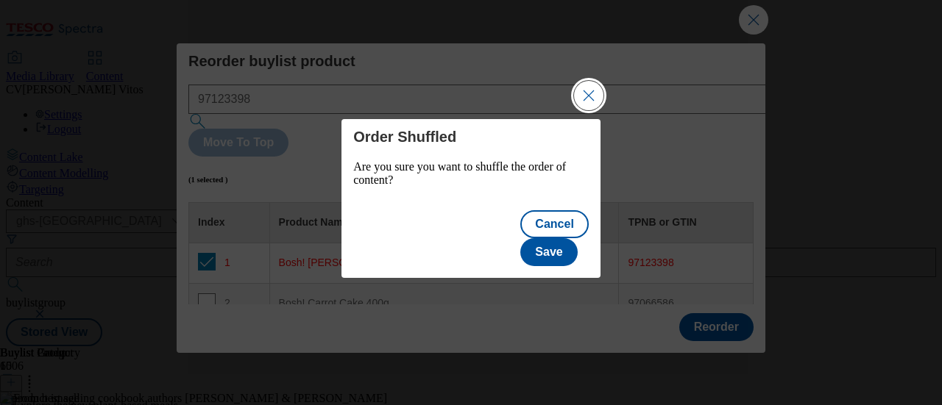
click at [584, 110] on button "Close Modal" at bounding box center [588, 95] width 29 height 29
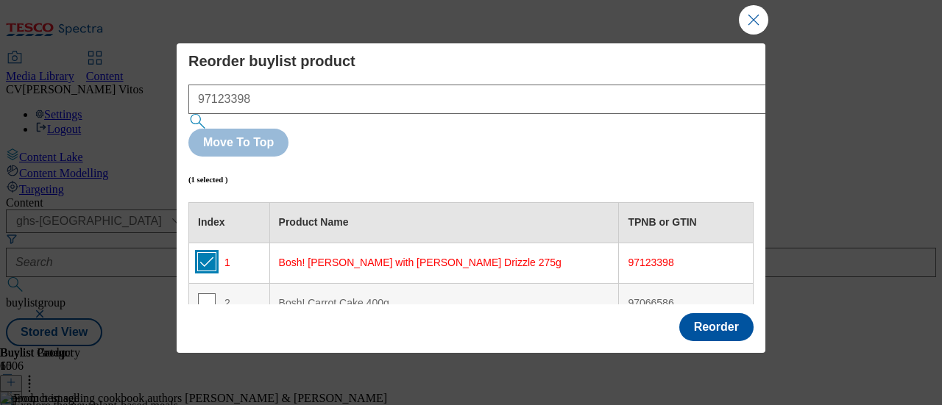
click at [205, 253] on input "Modal" at bounding box center [207, 262] width 18 height 18
checkbox input "false"
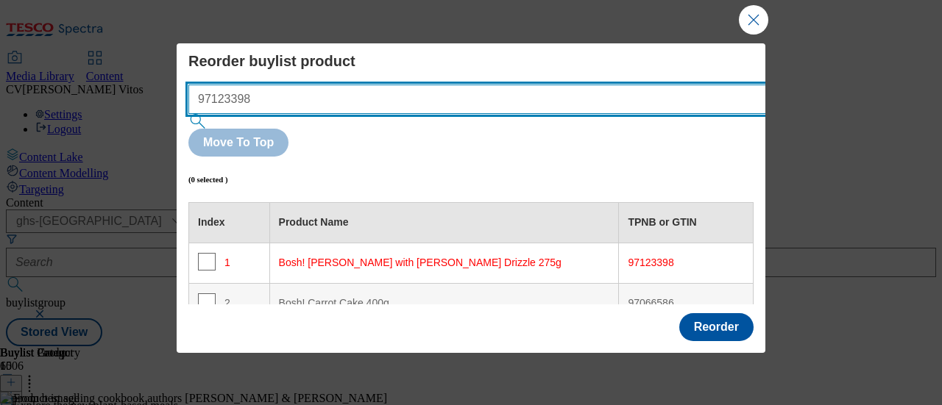
drag, startPoint x: 525, startPoint y: 106, endPoint x: 10, endPoint y: 27, distance: 520.4
click at [10, 27] on div "Reorder buylist product 97123398 Move To Top (0 selected ) Index Product Name T…" at bounding box center [471, 202] width 942 height 405
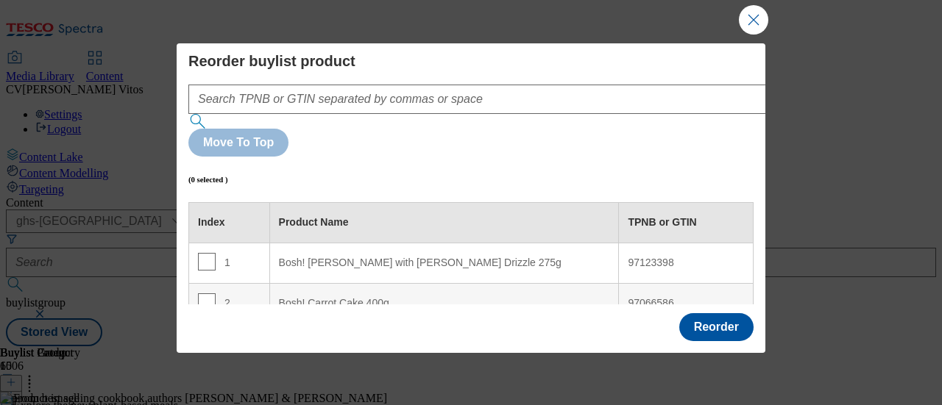
click at [643, 243] on td "97123398" at bounding box center [686, 263] width 135 height 40
click at [560, 243] on 275g "Bosh! [PERSON_NAME] with [PERSON_NAME] Drizzle 275g" at bounding box center [444, 263] width 350 height 40
drag, startPoint x: 526, startPoint y: 174, endPoint x: 520, endPoint y: 220, distance: 46.7
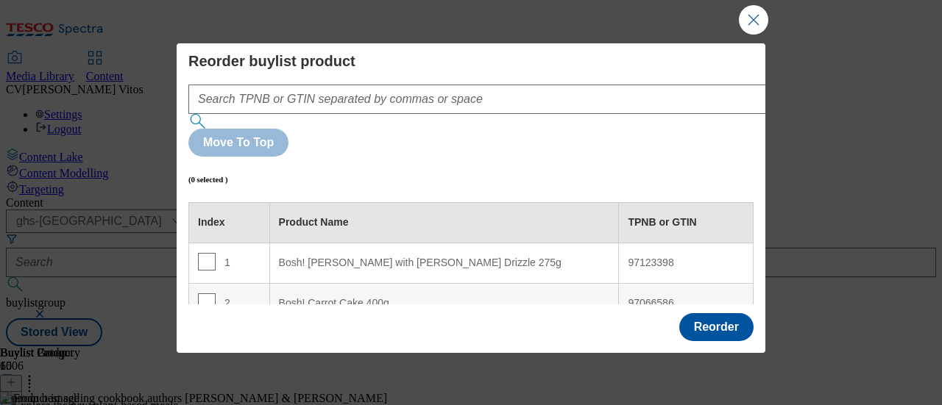
click at [520, 283] on 400g "Bosh! Carrot Cake 400g" at bounding box center [444, 303] width 350 height 40
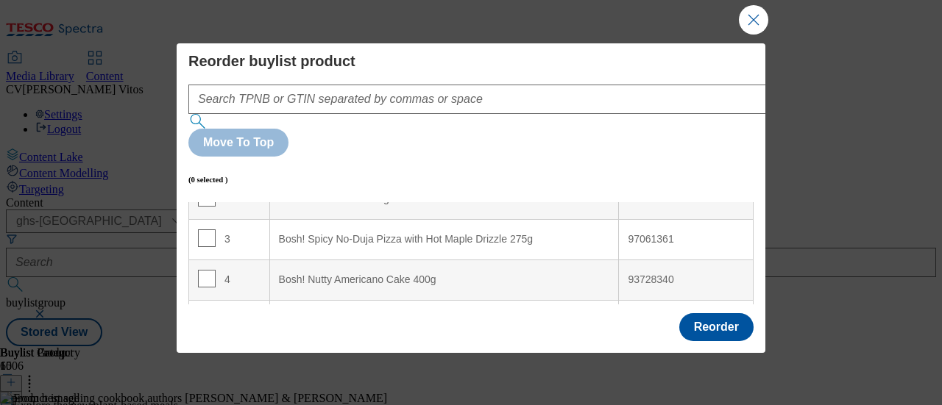
click at [411, 308] on div "Bosh! Goan Chickpea [PERSON_NAME] with [PERSON_NAME] & Onion Bhajis 380g" at bounding box center [444, 321] width 331 height 26
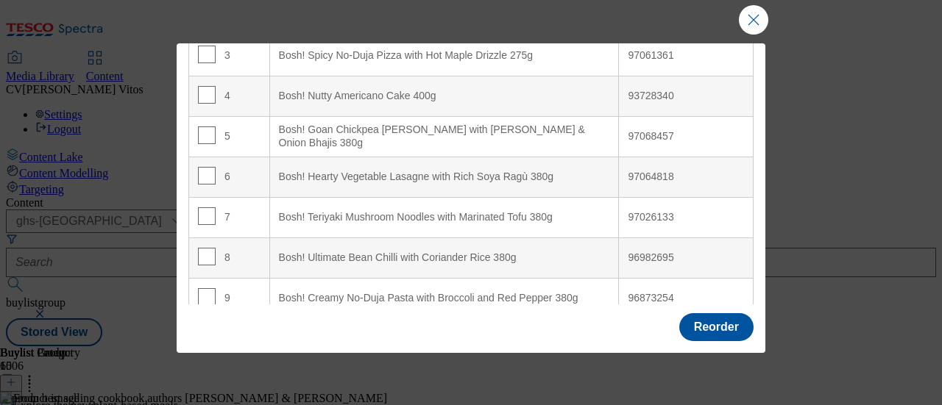
click at [456, 278] on 380g "Bosh! Creamy No-Duja Pasta with Broccoli and Red Pepper 380g" at bounding box center [444, 298] width 350 height 40
click at [539, 319] on 380g "Bosh! Creamy Mac & Greens with Coated Tofu 380g" at bounding box center [444, 339] width 350 height 40
click at [547, 278] on 380g "Bosh! Creamy No-Duja Pasta with Broccoli and Red Pepper 380g" at bounding box center [444, 298] width 350 height 40
click at [559, 278] on 380g "Bosh! Creamy No-Duja Pasta with Broccoli and Red Pepper 380g" at bounding box center [444, 298] width 350 height 40
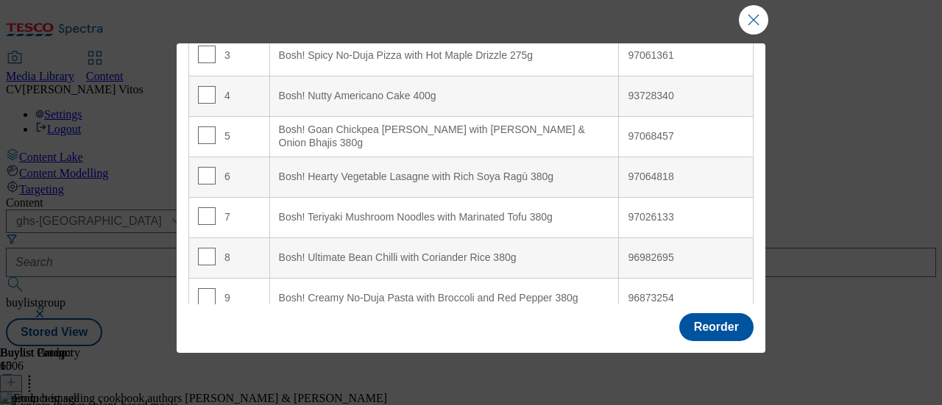
drag, startPoint x: 589, startPoint y: 210, endPoint x: 602, endPoint y: 220, distance: 16.2
click at [602, 278] on tr "9 Bosh! Creamy No-Duja Pasta with Broccoli and Red Pepper 380g 96873254" at bounding box center [471, 298] width 564 height 40
click at [754, 27] on button "Close Modal" at bounding box center [753, 19] width 29 height 29
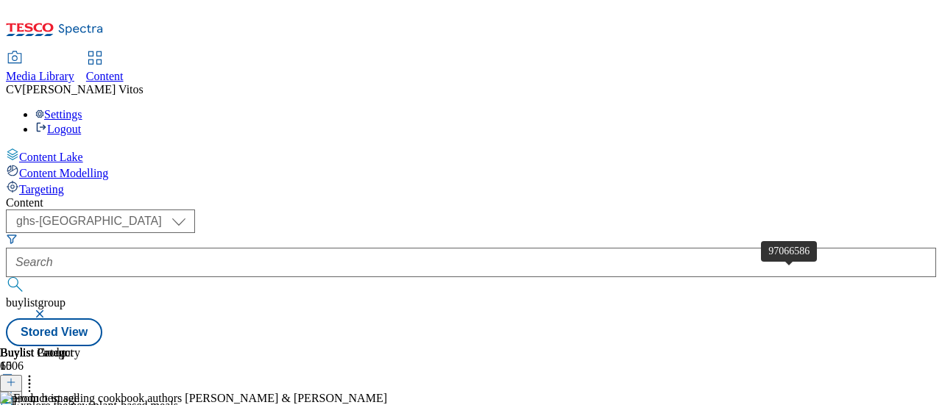
drag, startPoint x: 817, startPoint y: 302, endPoint x: 804, endPoint y: 282, distance: 24.5
drag, startPoint x: 812, startPoint y: 277, endPoint x: 807, endPoint y: 244, distance: 34.4
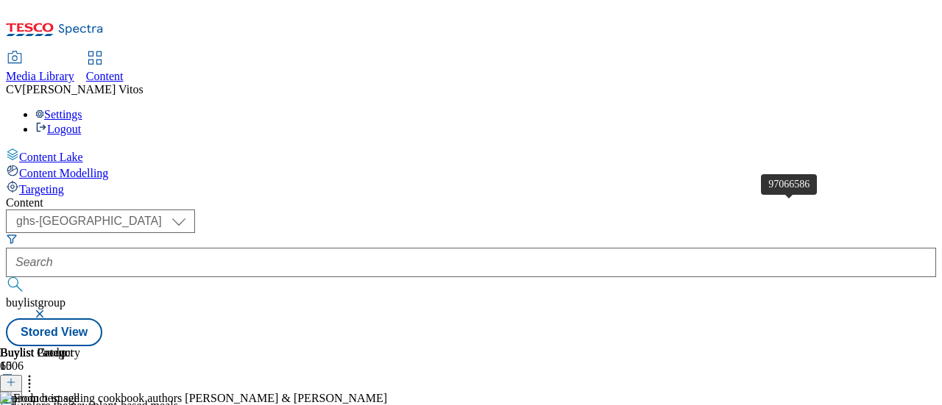
scroll to position [93, 0]
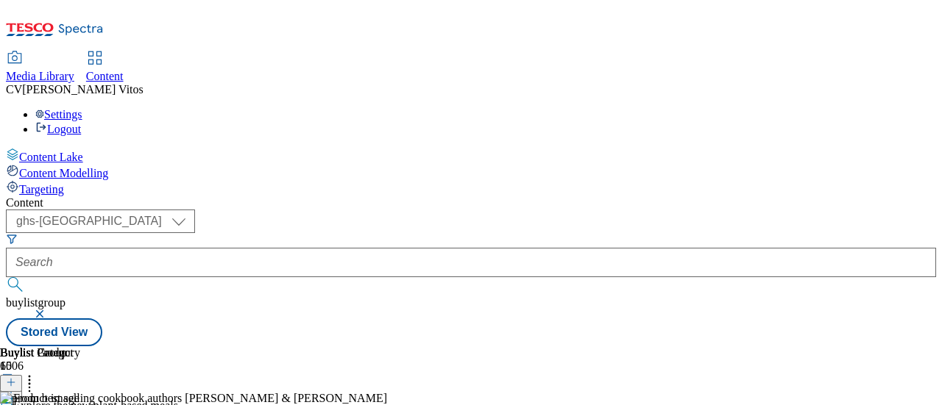
drag, startPoint x: 815, startPoint y: 266, endPoint x: 862, endPoint y: 280, distance: 48.6
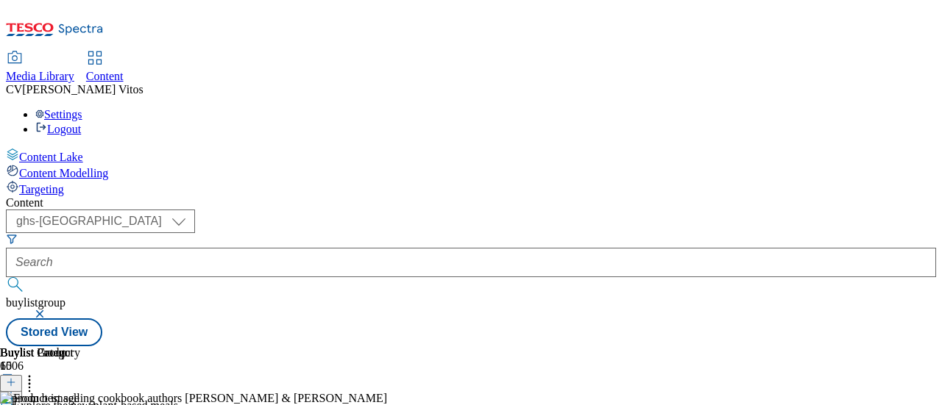
drag, startPoint x: 857, startPoint y: 308, endPoint x: 858, endPoint y: 239, distance: 69.2
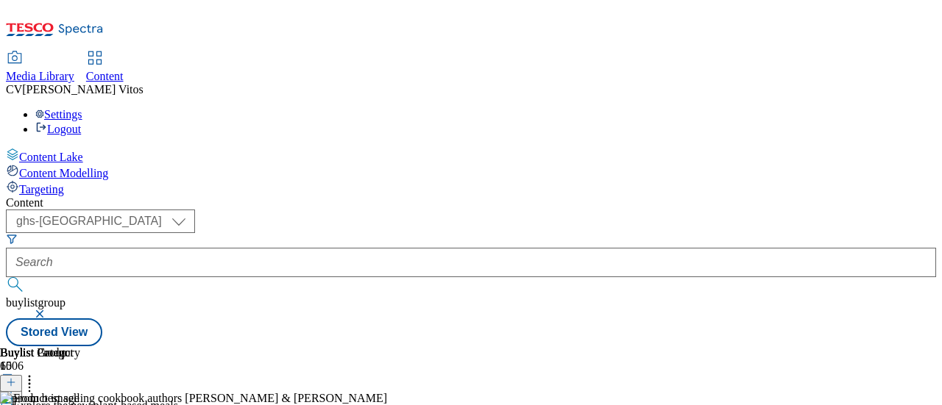
click at [37, 373] on icon at bounding box center [29, 380] width 15 height 15
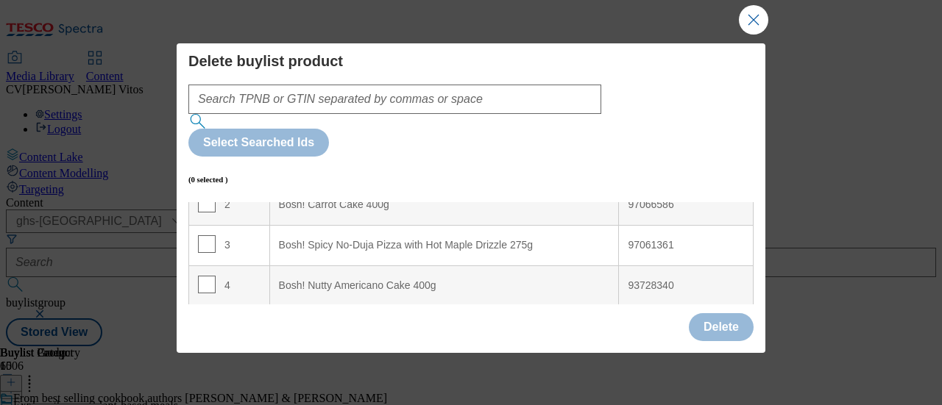
scroll to position [0, 0]
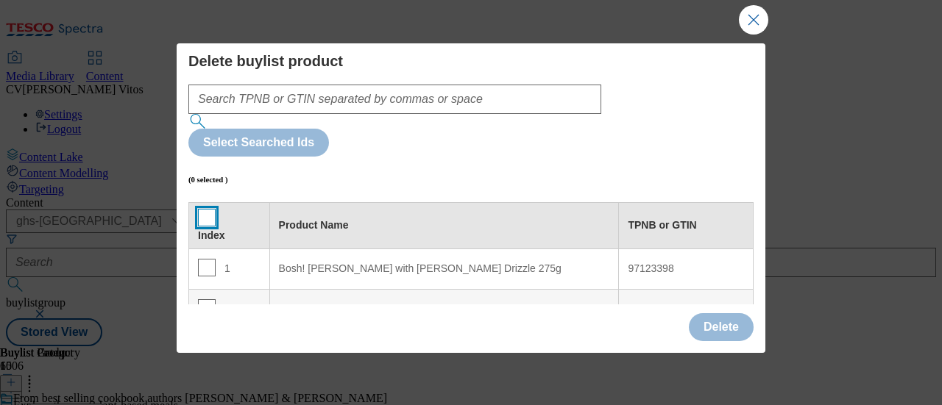
click at [205, 209] on input "Modal" at bounding box center [207, 218] width 18 height 18
checkbox input "true"
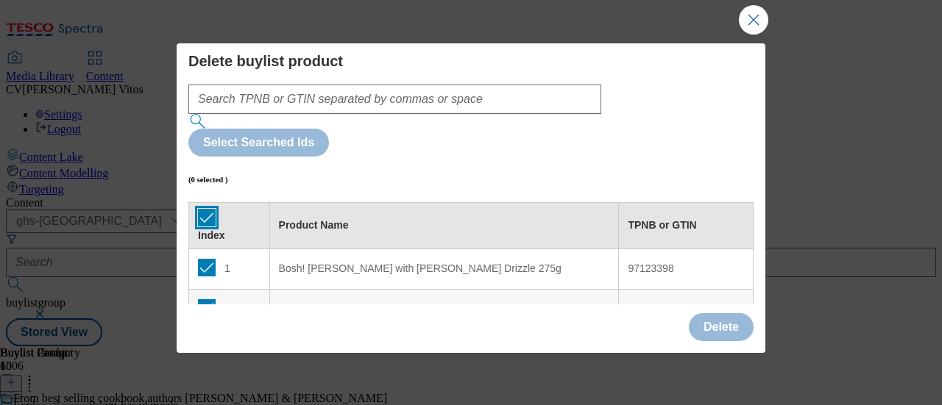
checkbox input "true"
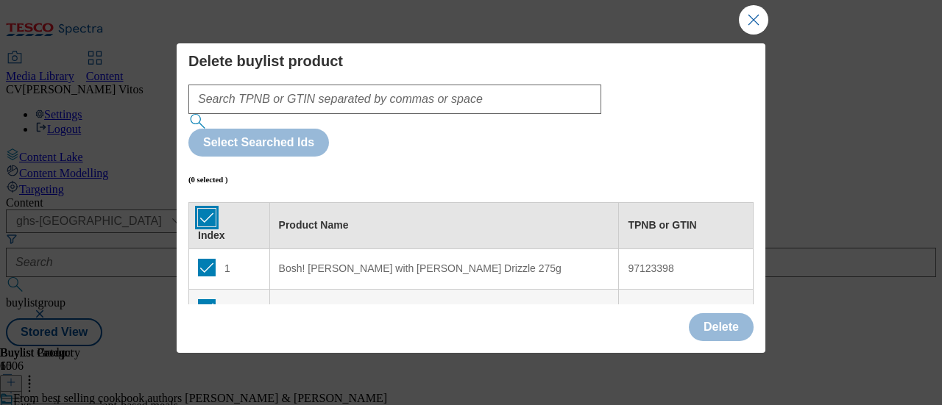
checkbox input "true"
click at [738, 325] on button "Delete" at bounding box center [721, 327] width 65 height 28
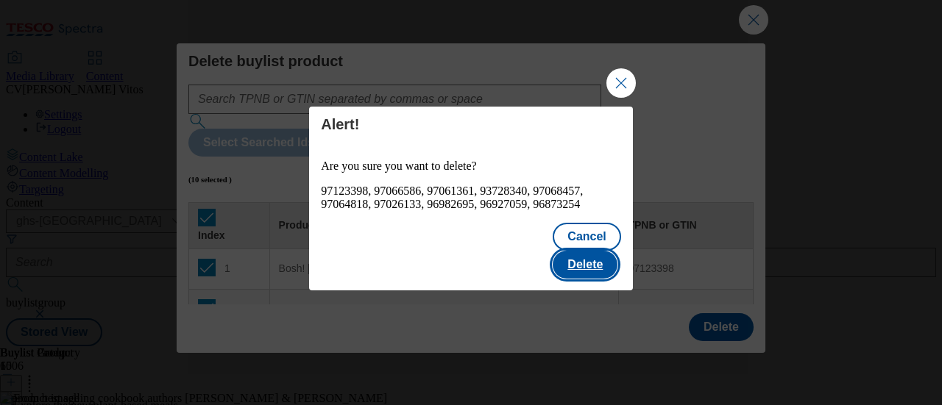
click at [586, 251] on button "Delete" at bounding box center [585, 265] width 65 height 28
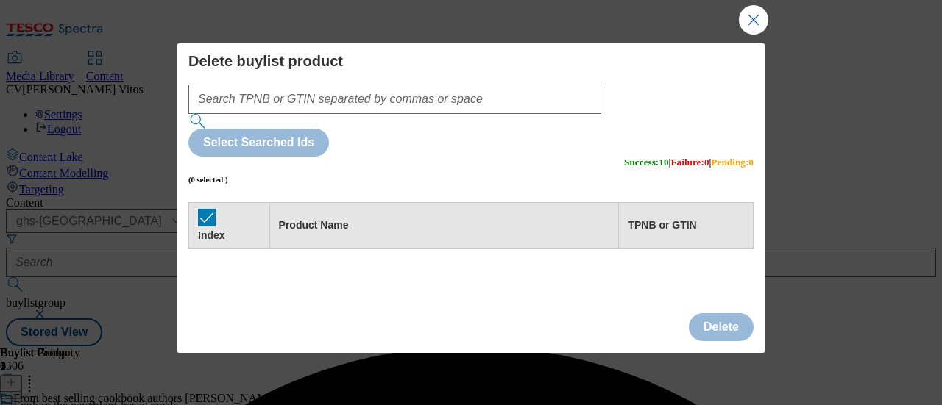
click at [761, 23] on button "Close Modal" at bounding box center [753, 19] width 29 height 29
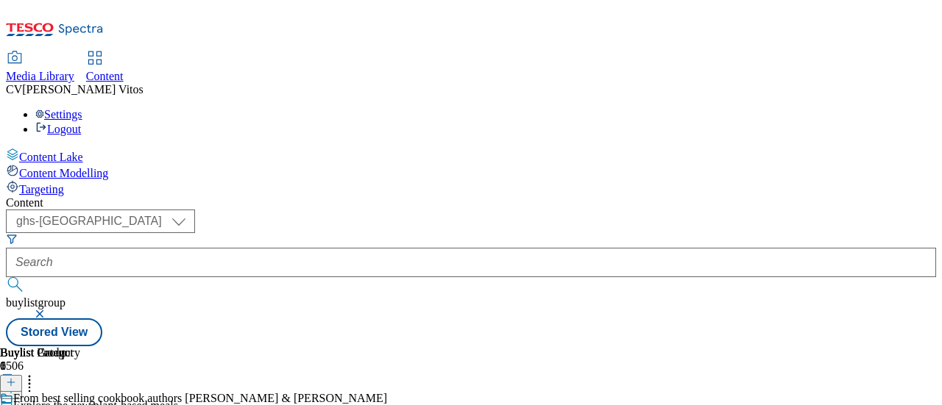
scroll to position [0, 364]
click at [16, 378] on icon at bounding box center [11, 383] width 10 height 10
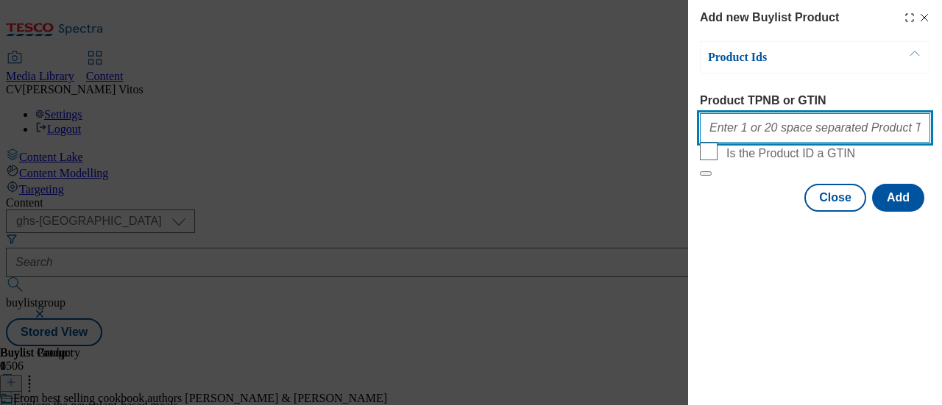
click at [751, 122] on input "Product TPNB or GTIN" at bounding box center [815, 127] width 230 height 29
paste input "97068457"
paste input "97064818"
paste input "97026133"
paste input "96982695"
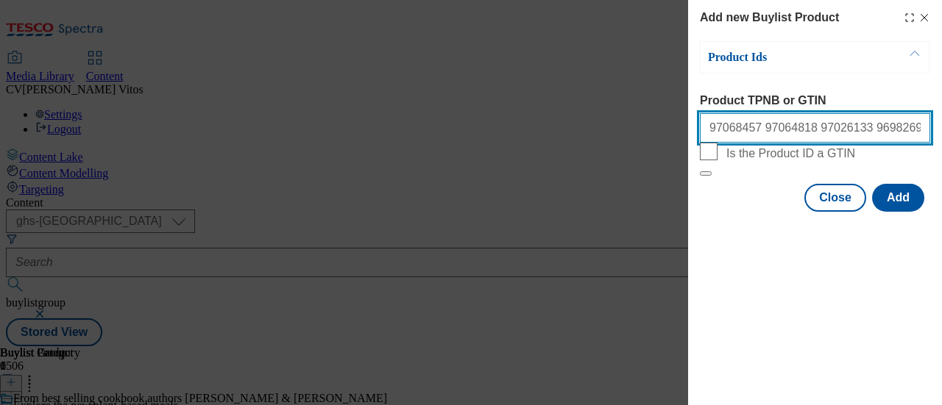
paste input "96927059"
paste input "96873254"
paste input "97123398"
paste input "97061361"
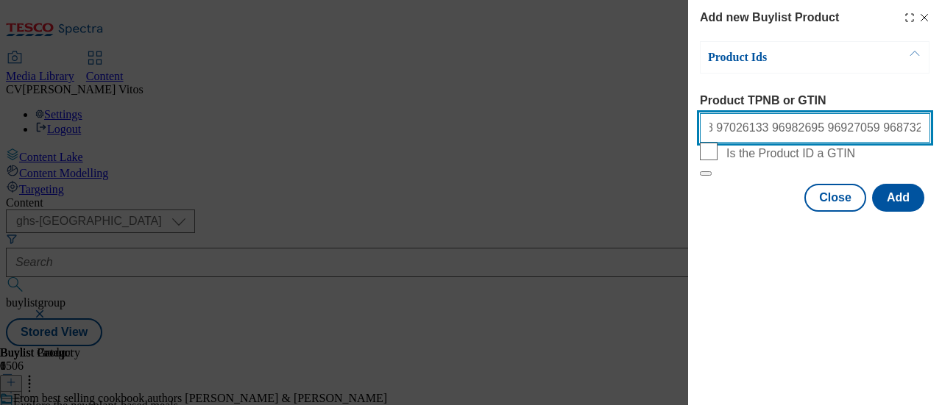
paste input "97066586"
paste input "93728340"
type input "97068457 97064818 97026133 96982695 96927059 96873254 97123398 97061361 9706658…"
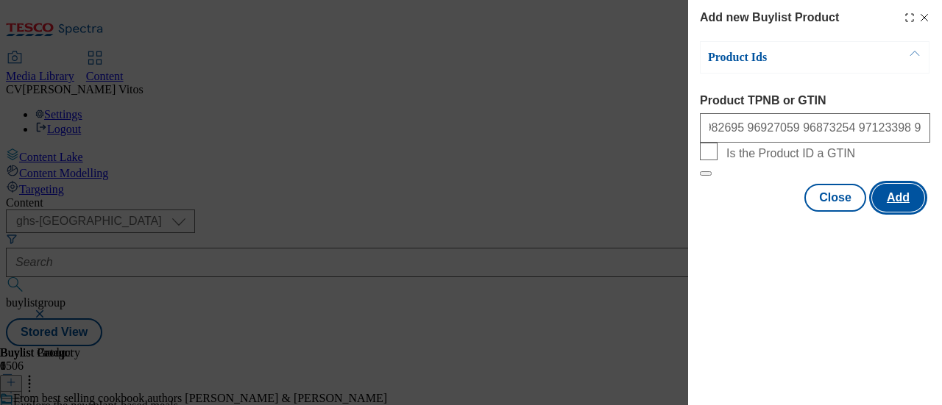
click at [896, 212] on button "Add" at bounding box center [898, 198] width 52 height 28
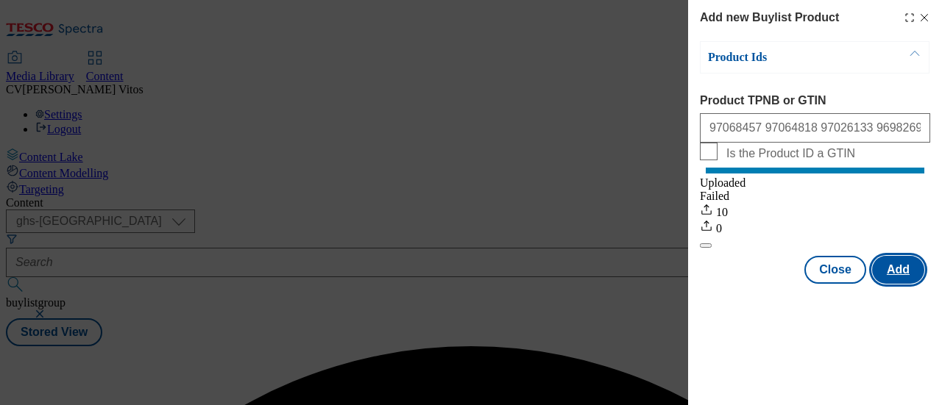
scroll to position [0, 0]
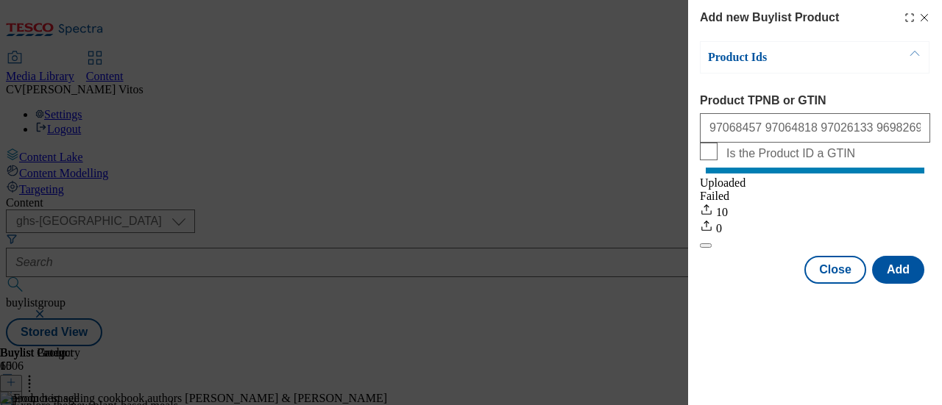
click at [855, 305] on div "Modal" at bounding box center [815, 297] width 254 height 21
click at [845, 284] on button "Close" at bounding box center [835, 270] width 62 height 28
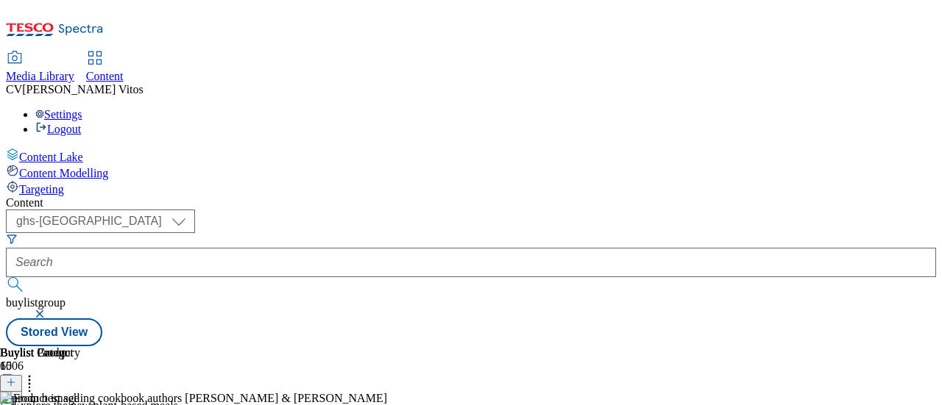
scroll to position [0, 364]
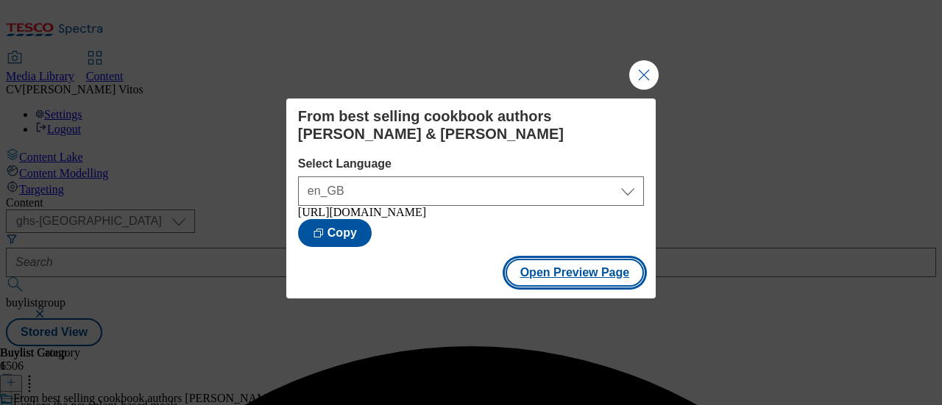
click at [565, 269] on button "Open Preview Page" at bounding box center [575, 273] width 139 height 28
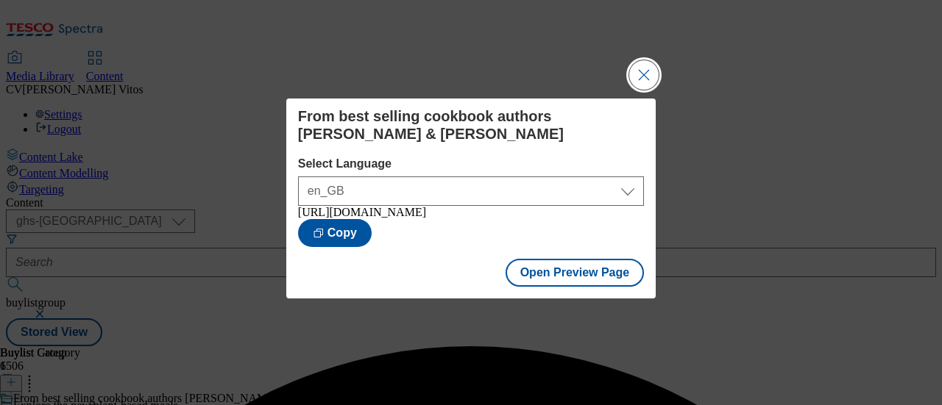
click at [645, 78] on button "Close Modal" at bounding box center [643, 74] width 29 height 29
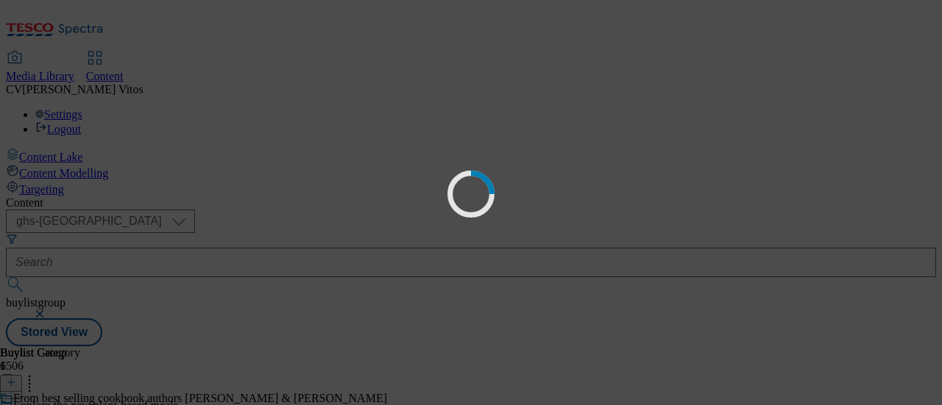
scroll to position [0, 0]
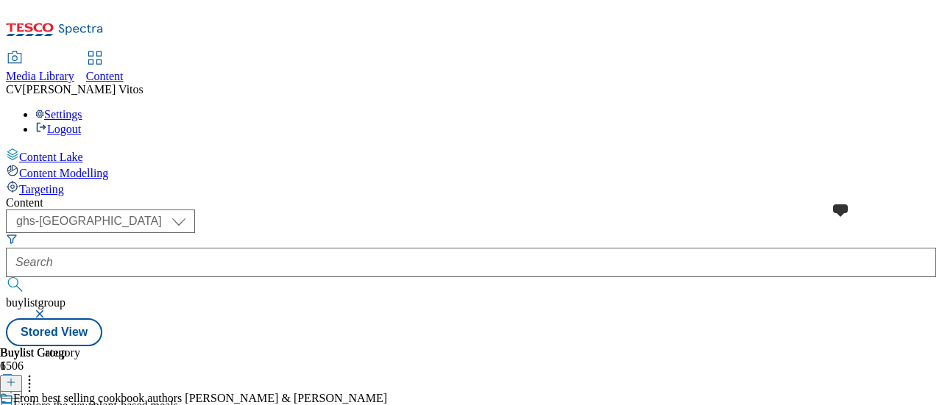
click at [13, 392] on span at bounding box center [13, 400] width 0 height 16
